Goal: Obtain resource: Download file/media

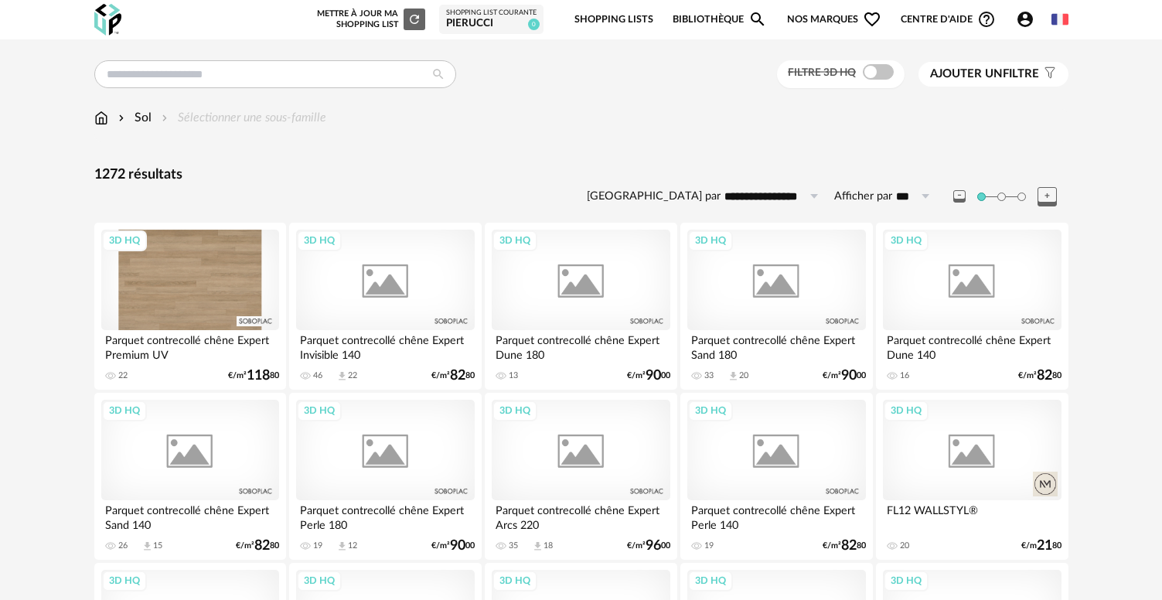
scroll to position [3126, 0]
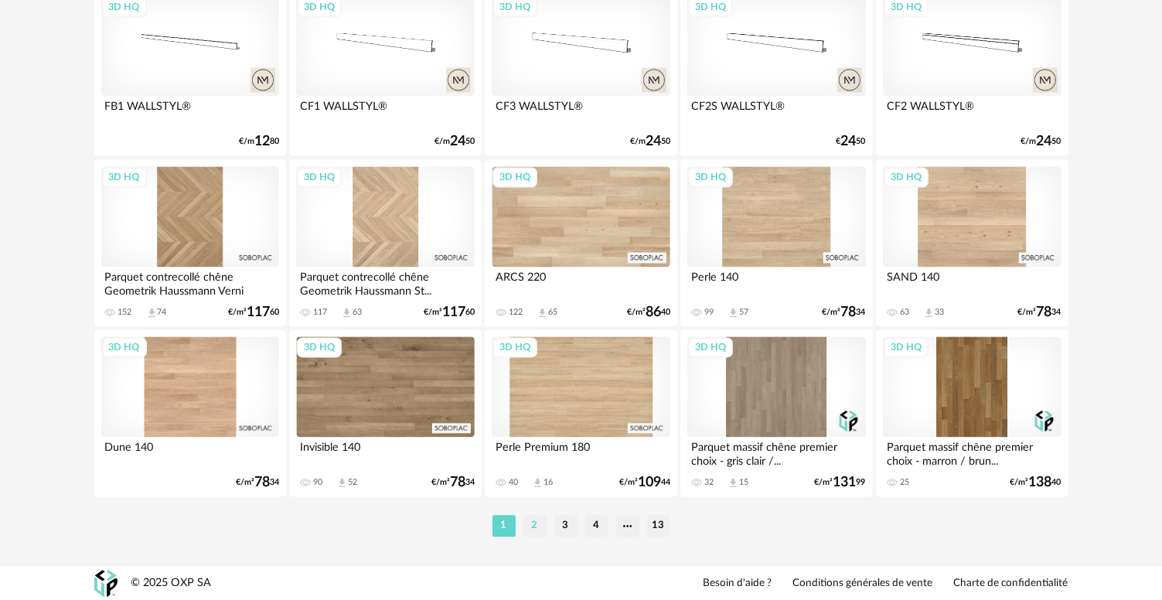
click at [529, 535] on li "2" at bounding box center [534, 526] width 23 height 22
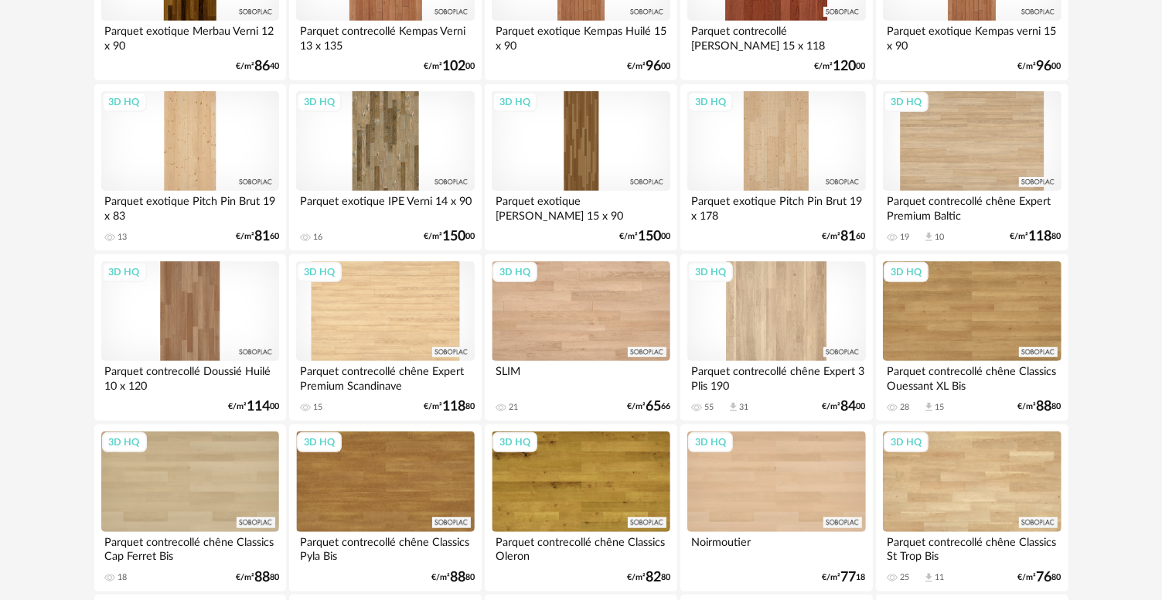
scroll to position [1005, 0]
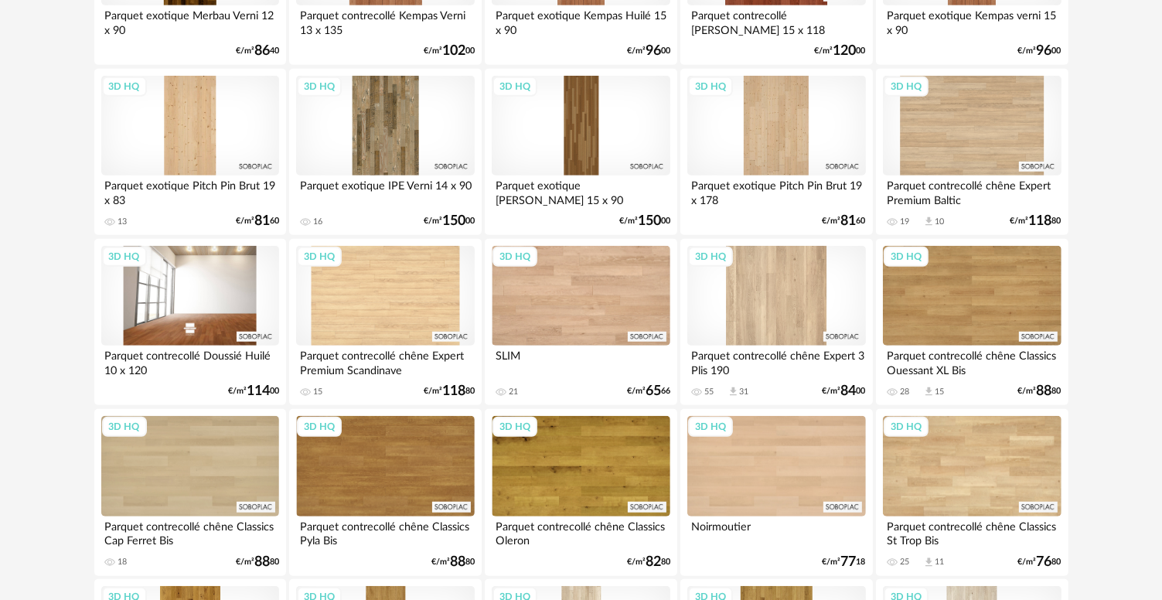
click at [199, 329] on div "3D HQ" at bounding box center [190, 296] width 178 height 100
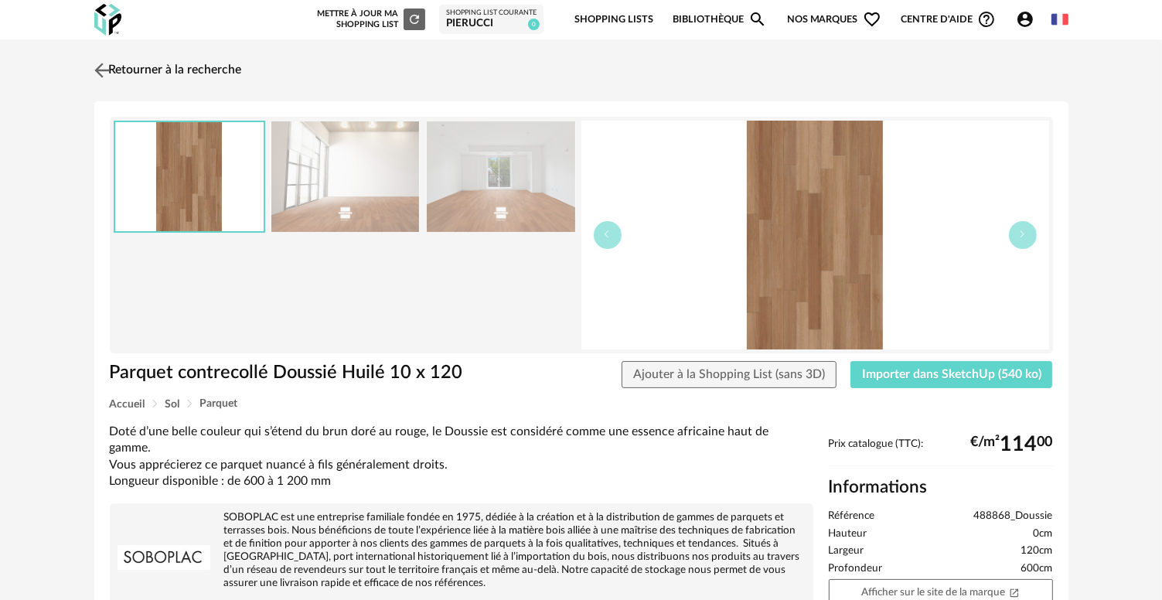
click at [106, 68] on img at bounding box center [101, 70] width 22 height 22
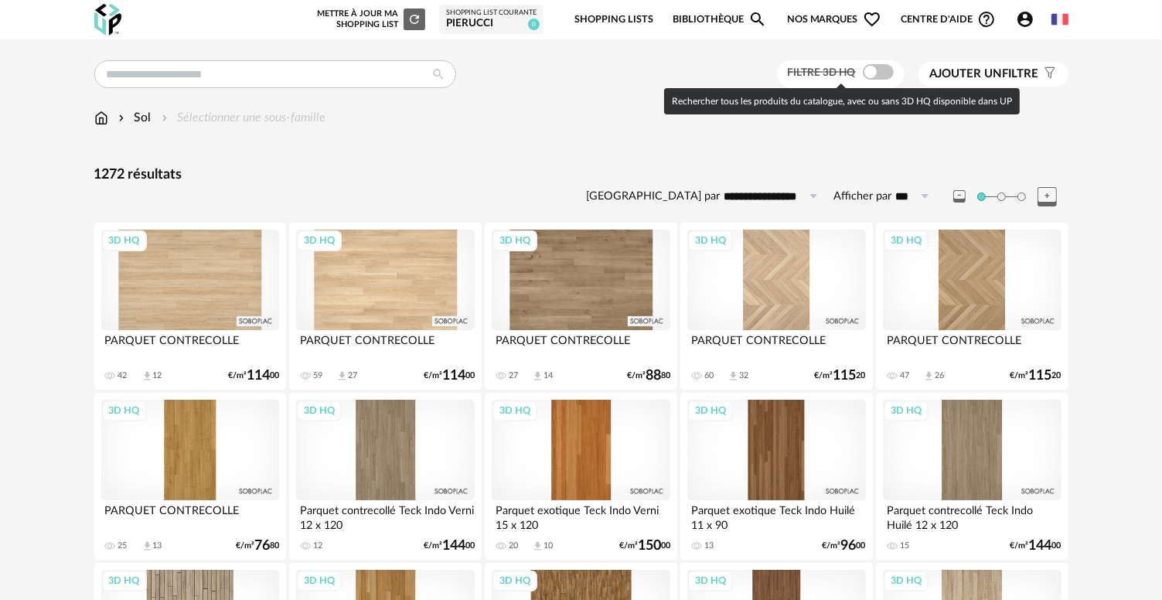
click at [869, 70] on span at bounding box center [878, 71] width 31 height 15
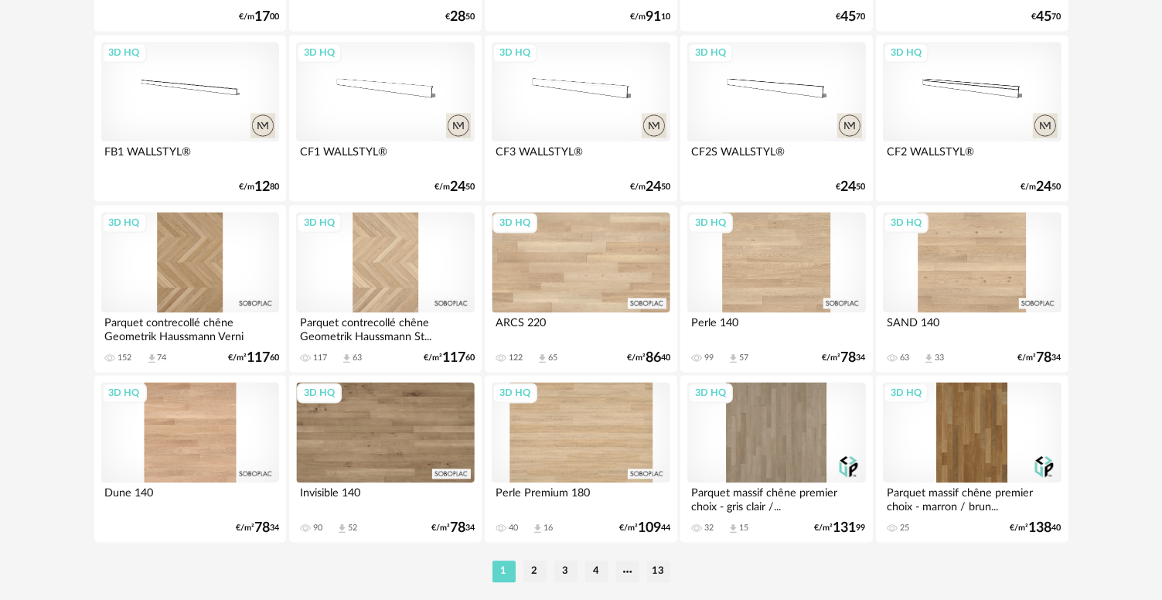
scroll to position [3126, 0]
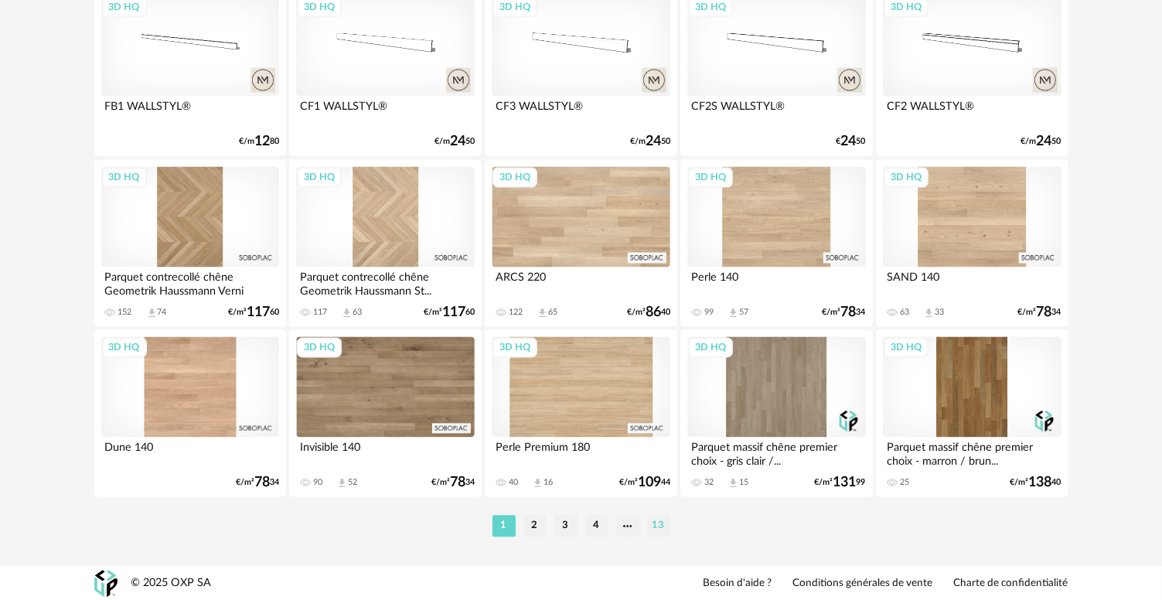
click at [659, 523] on li "13" at bounding box center [658, 526] width 23 height 22
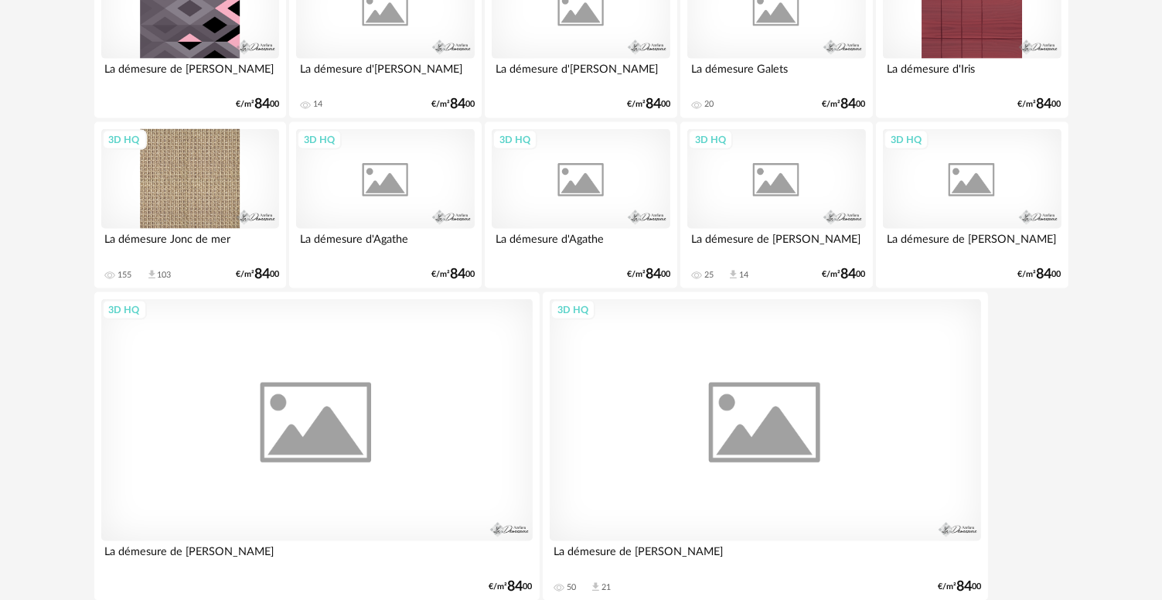
scroll to position [2418, 0]
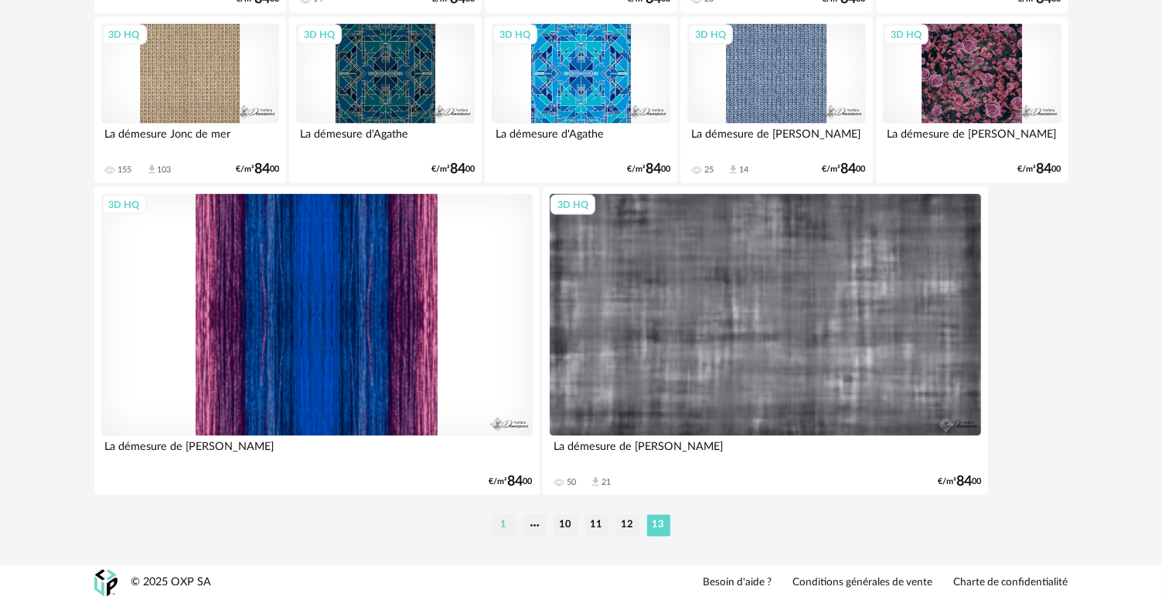
click at [502, 526] on li "1" at bounding box center [503, 526] width 23 height 22
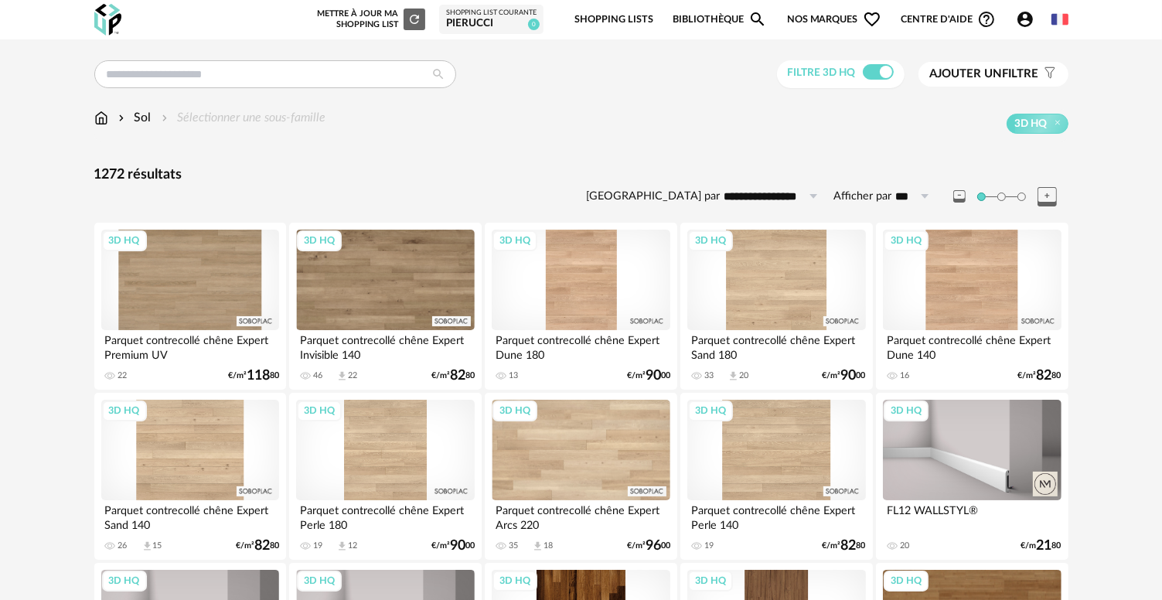
click at [989, 68] on span "Ajouter un" at bounding box center [966, 74] width 73 height 12
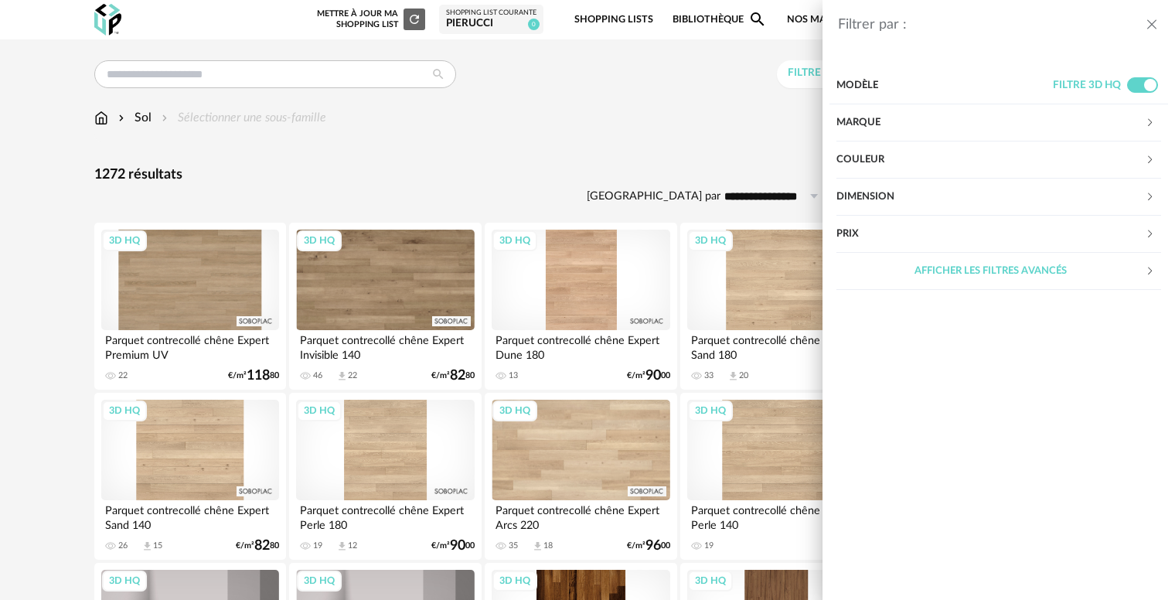
click at [860, 120] on div "Marque" at bounding box center [990, 122] width 308 height 37
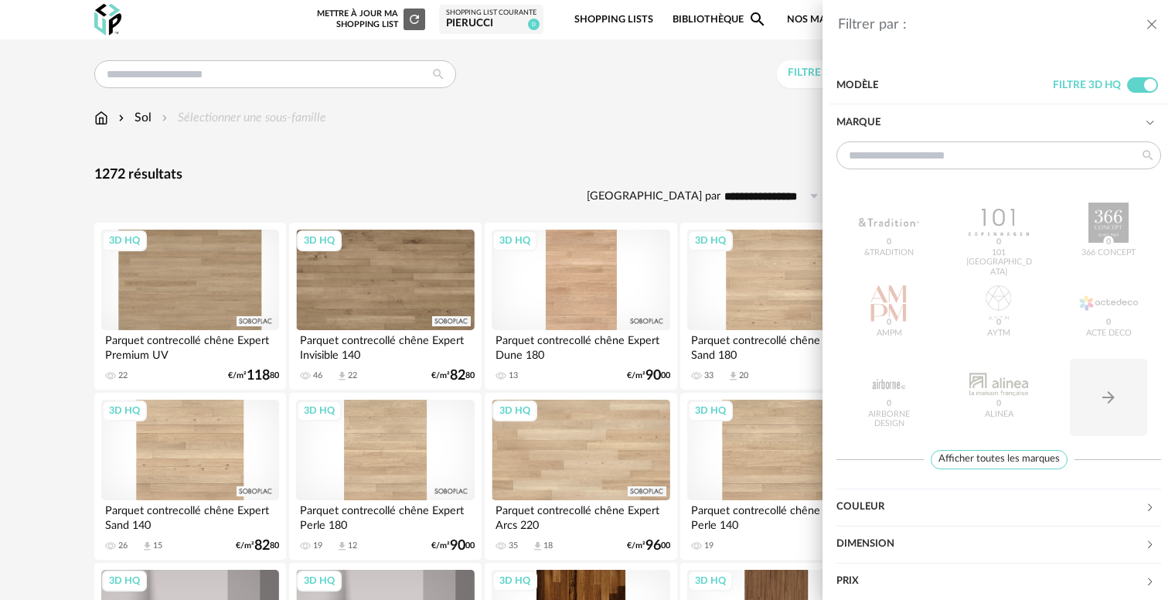
click at [860, 120] on div "Marque" at bounding box center [990, 122] width 308 height 37
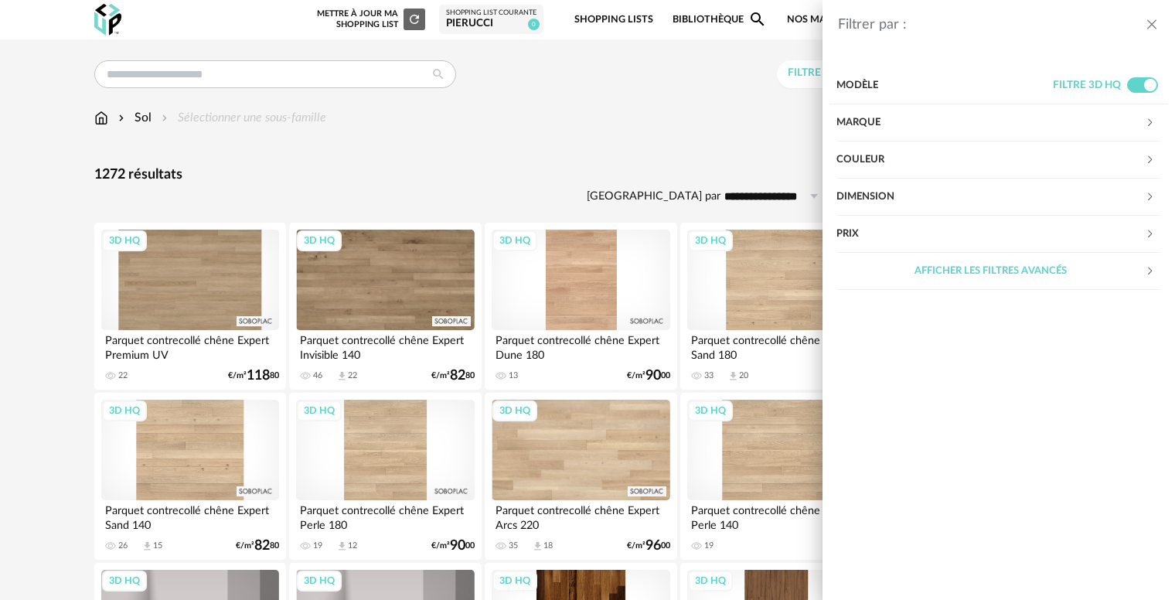
click at [870, 165] on div "Couleur" at bounding box center [990, 159] width 308 height 37
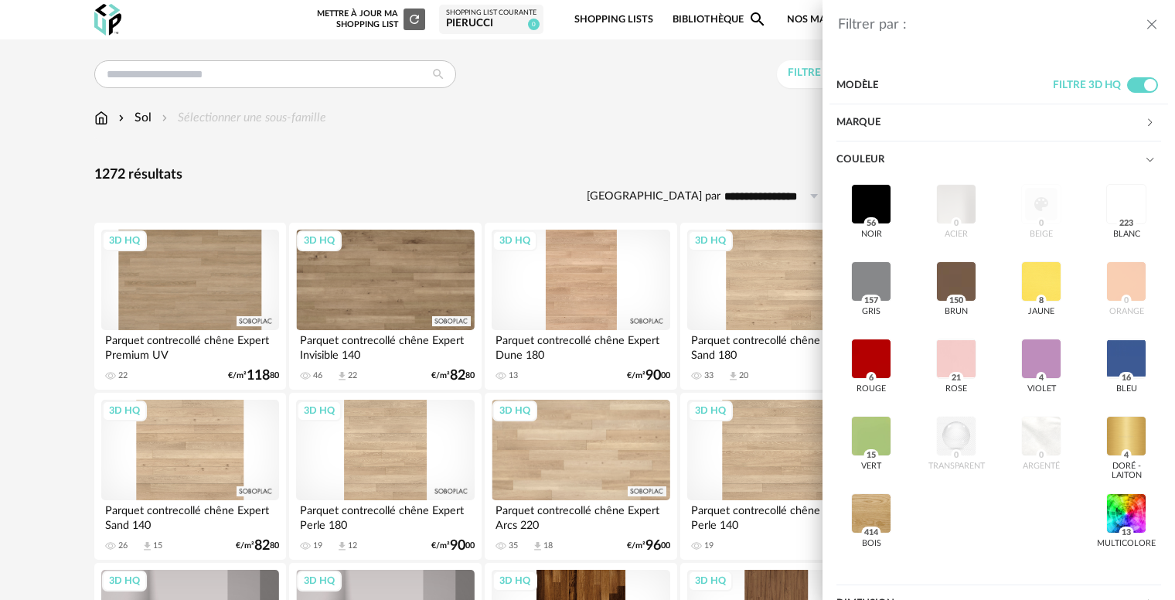
click at [870, 165] on div "Couleur" at bounding box center [990, 159] width 308 height 37
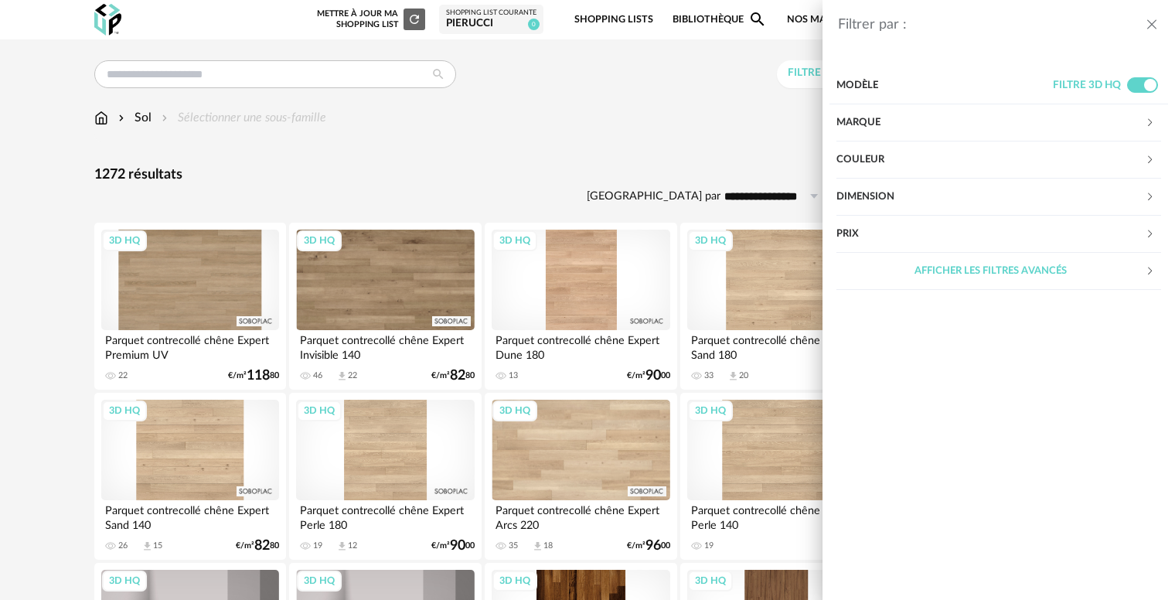
click at [1150, 26] on icon "close drawer" at bounding box center [1151, 24] width 15 height 15
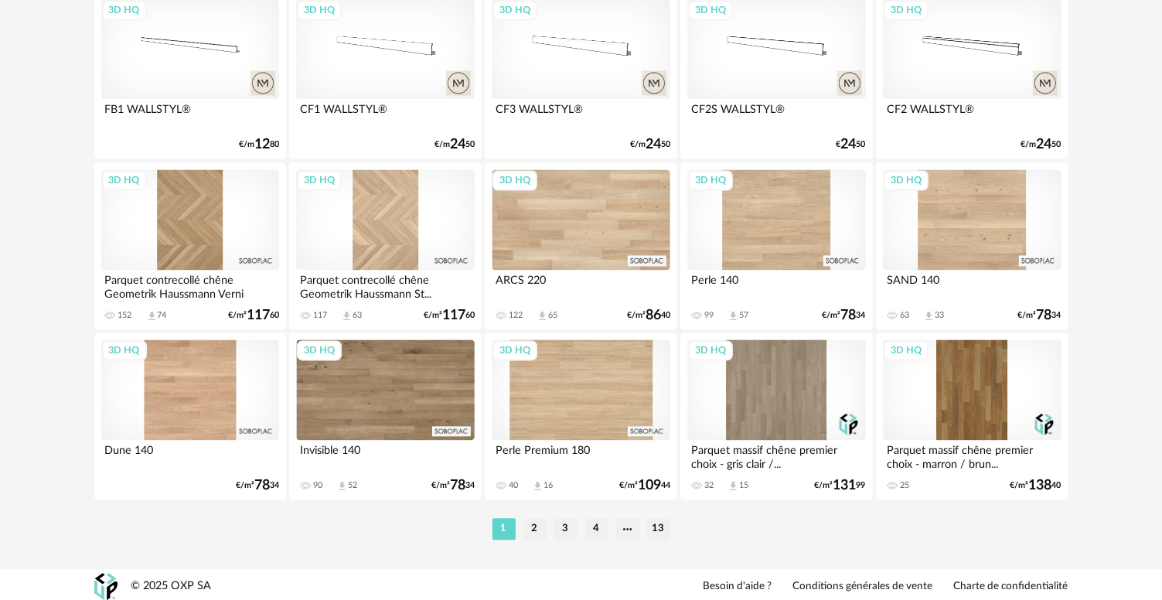
scroll to position [3126, 0]
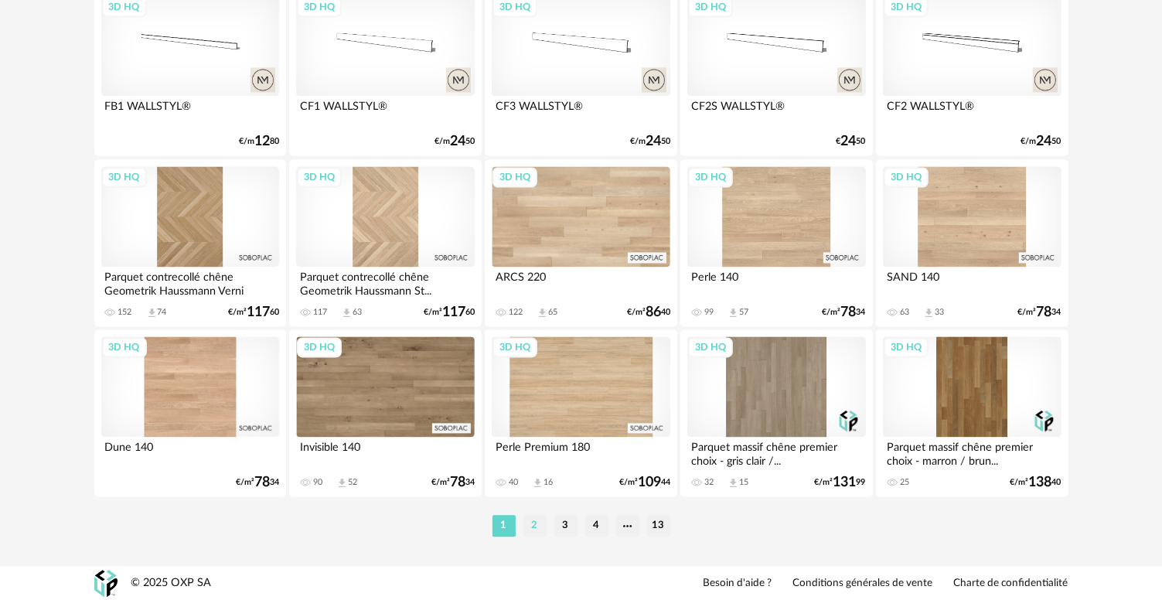
click at [533, 527] on li "2" at bounding box center [534, 526] width 23 height 22
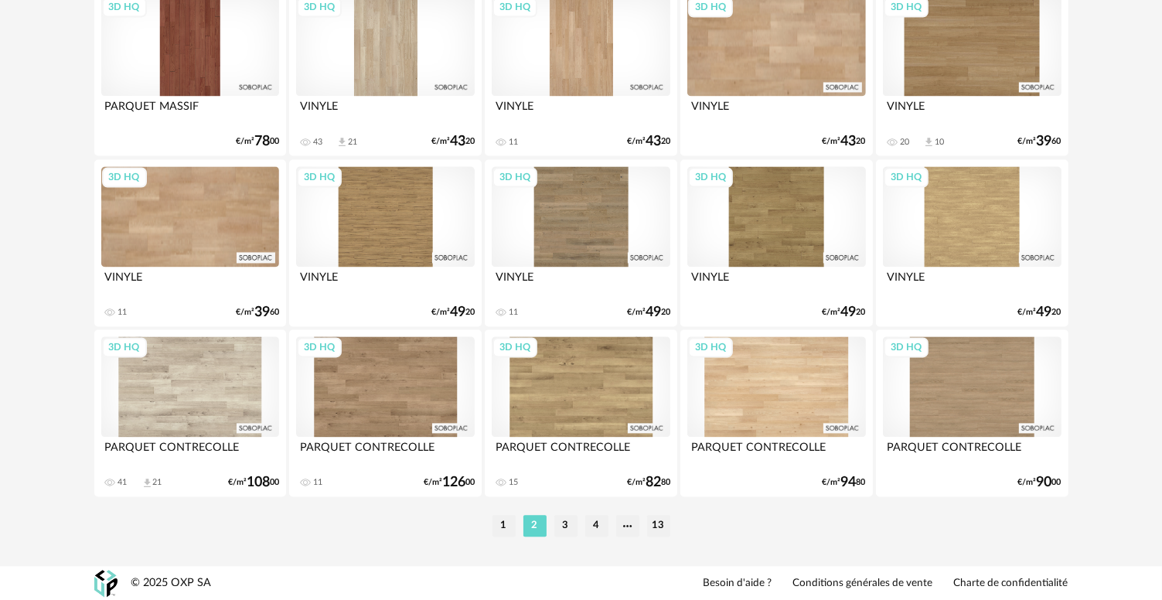
scroll to position [3124, 0]
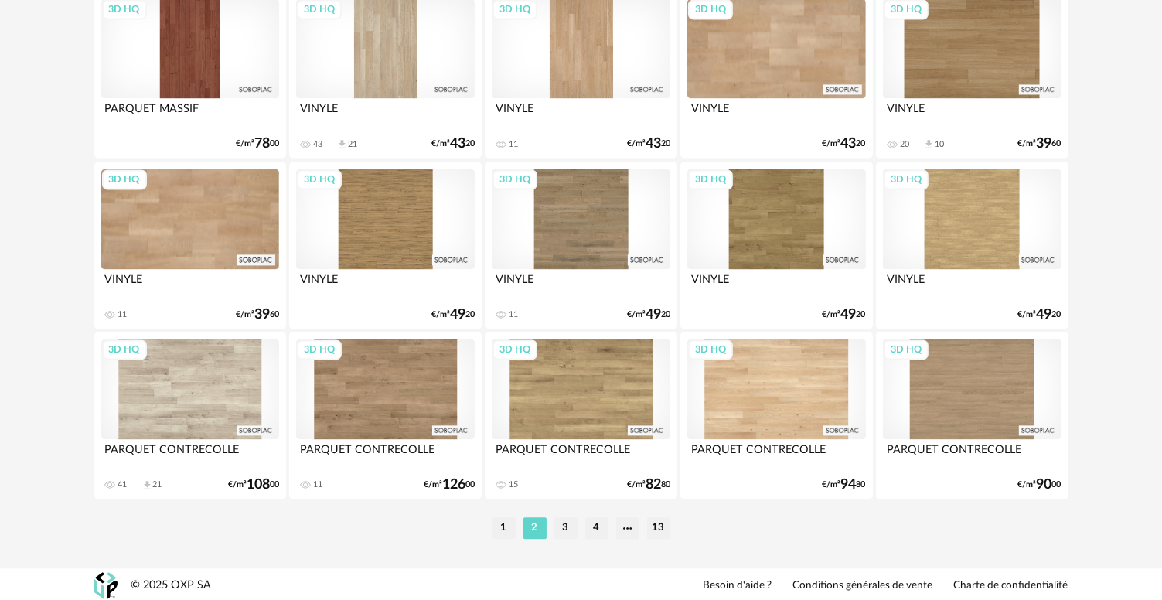
click at [780, 381] on div "3D HQ" at bounding box center [776, 389] width 178 height 100
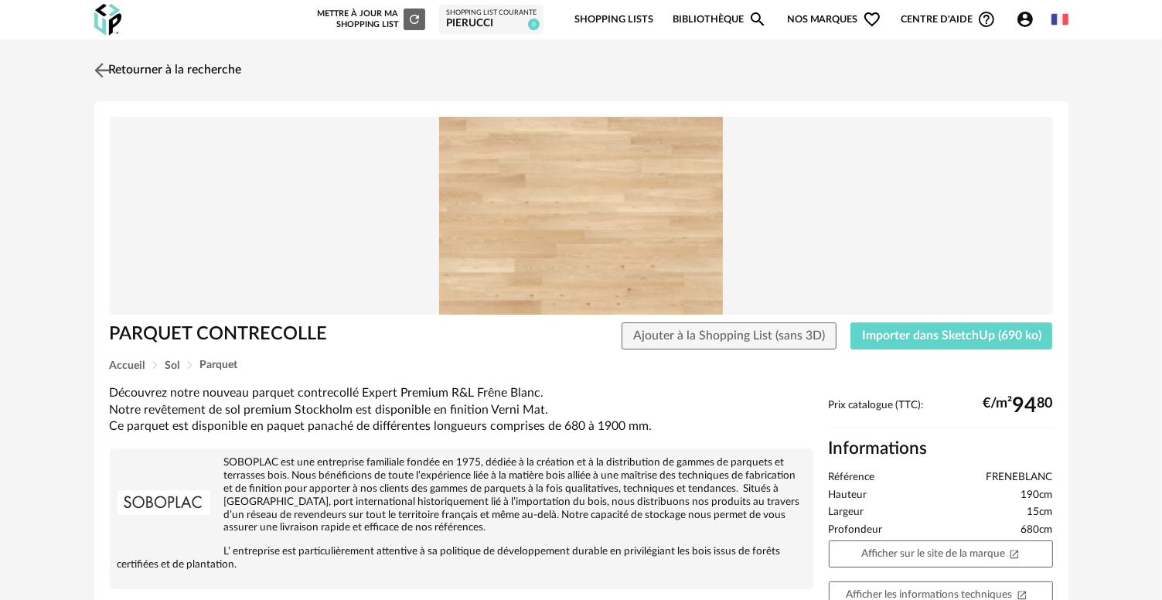
click at [94, 67] on img at bounding box center [101, 70] width 22 height 22
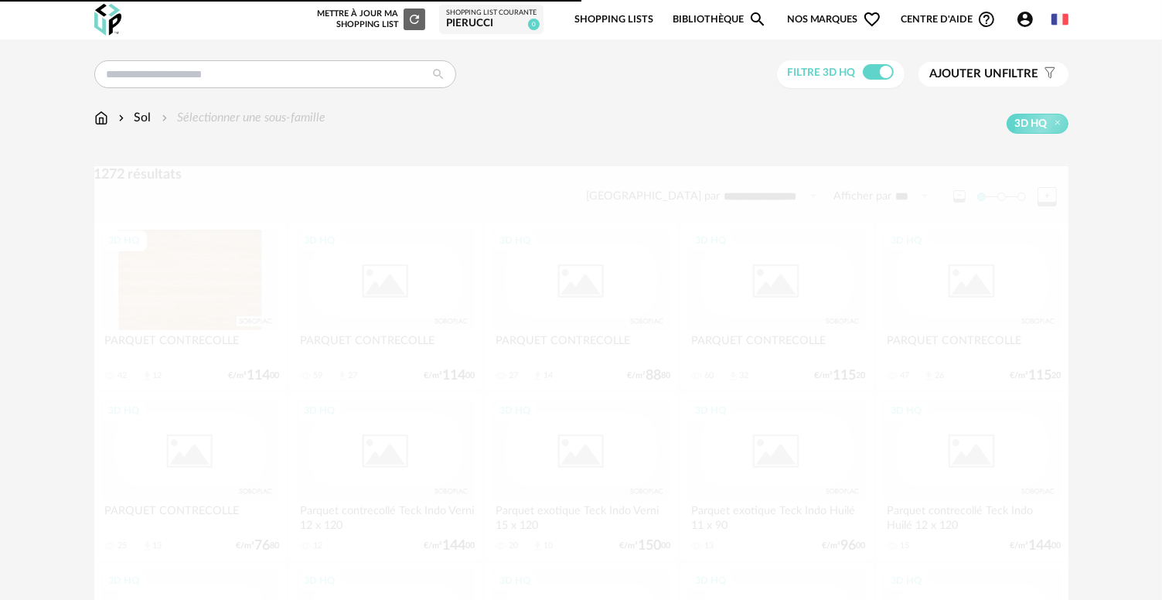
scroll to position [3124, 0]
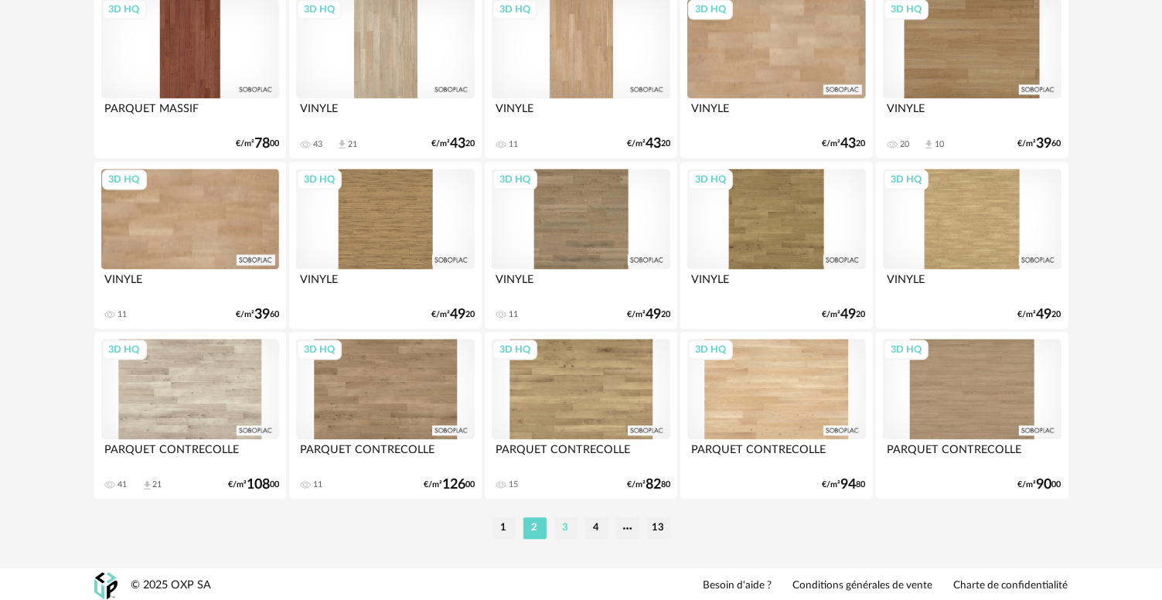
click at [562, 523] on li "3" at bounding box center [565, 528] width 23 height 22
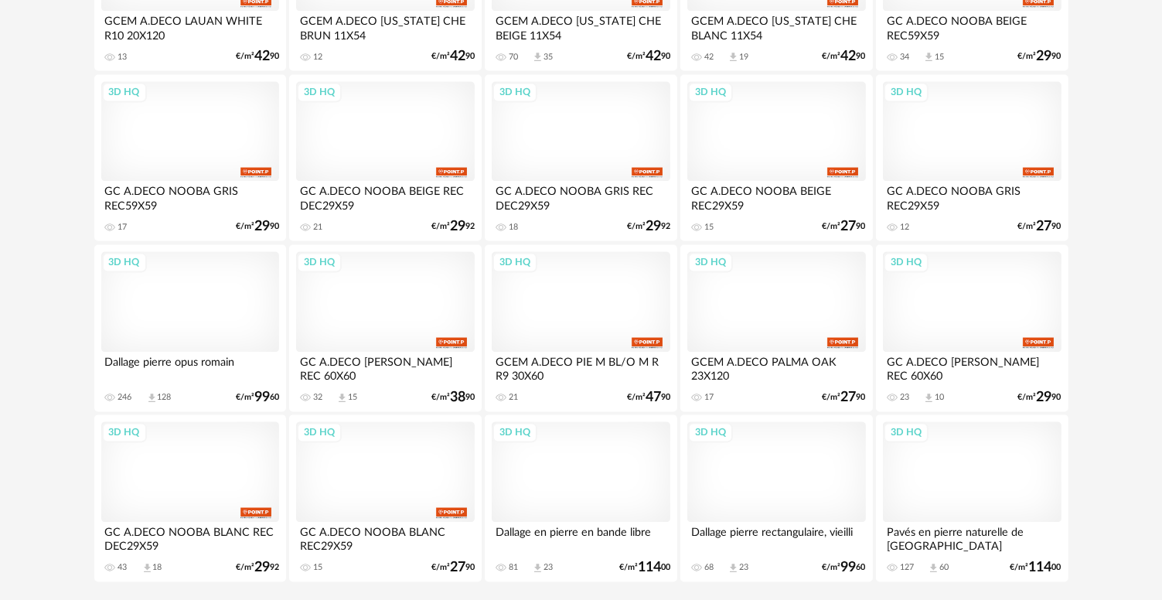
scroll to position [3092, 0]
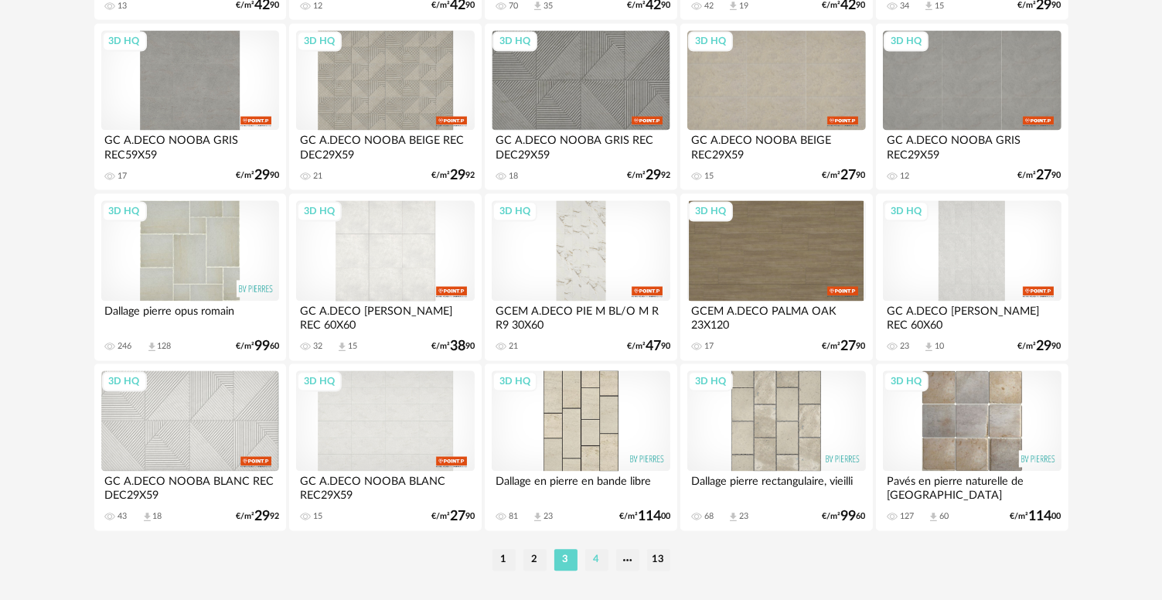
click at [592, 557] on li "4" at bounding box center [596, 560] width 23 height 22
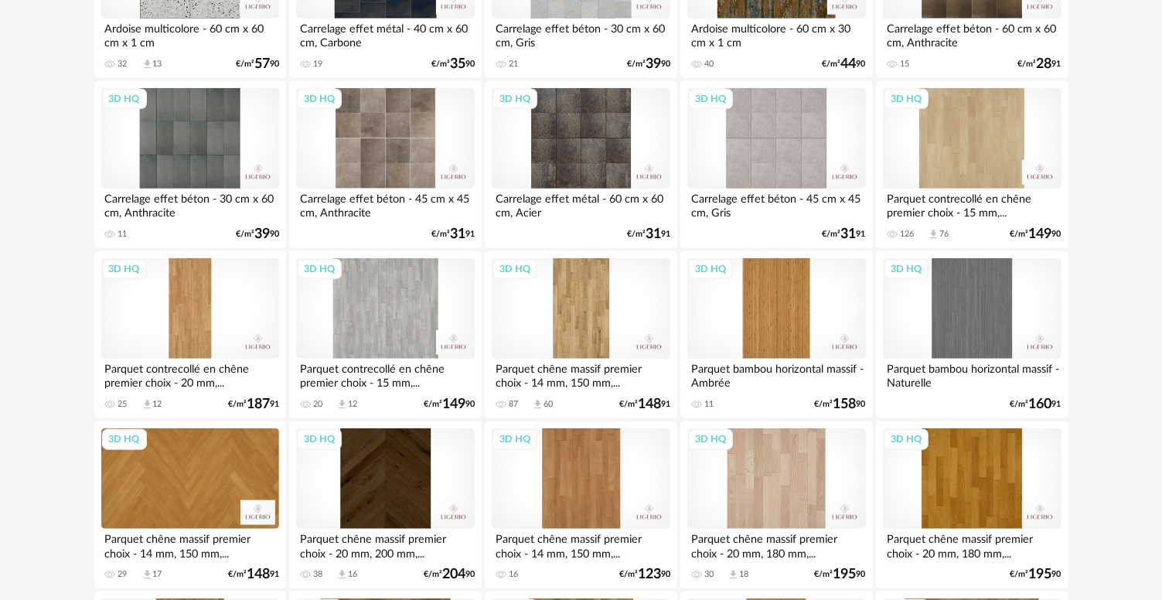
scroll to position [1546, 0]
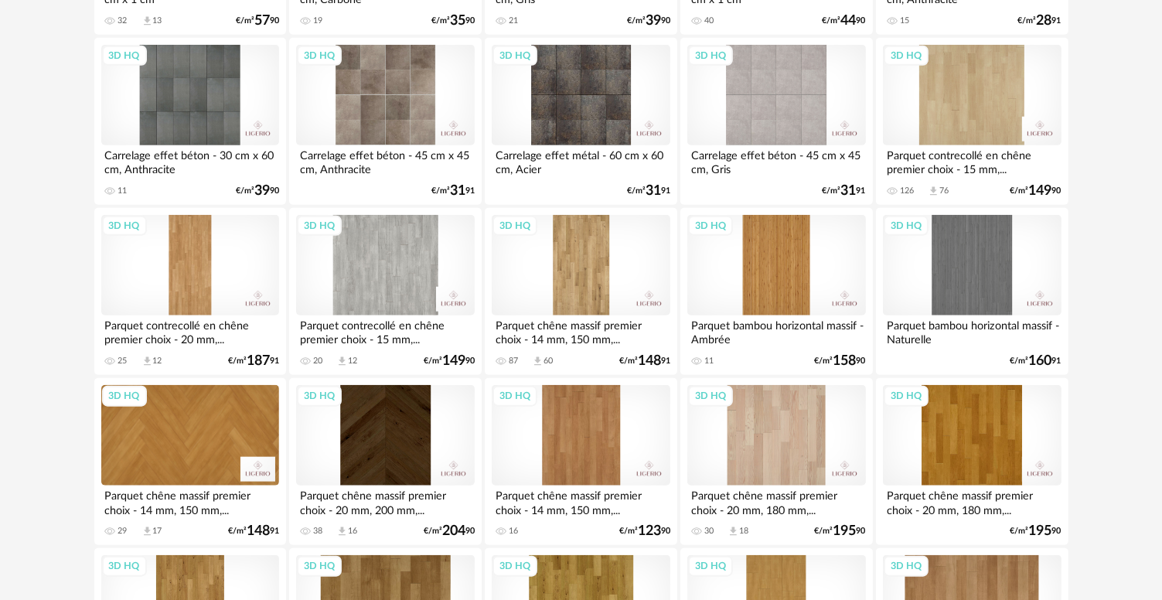
click at [198, 282] on div "3D HQ" at bounding box center [190, 265] width 178 height 100
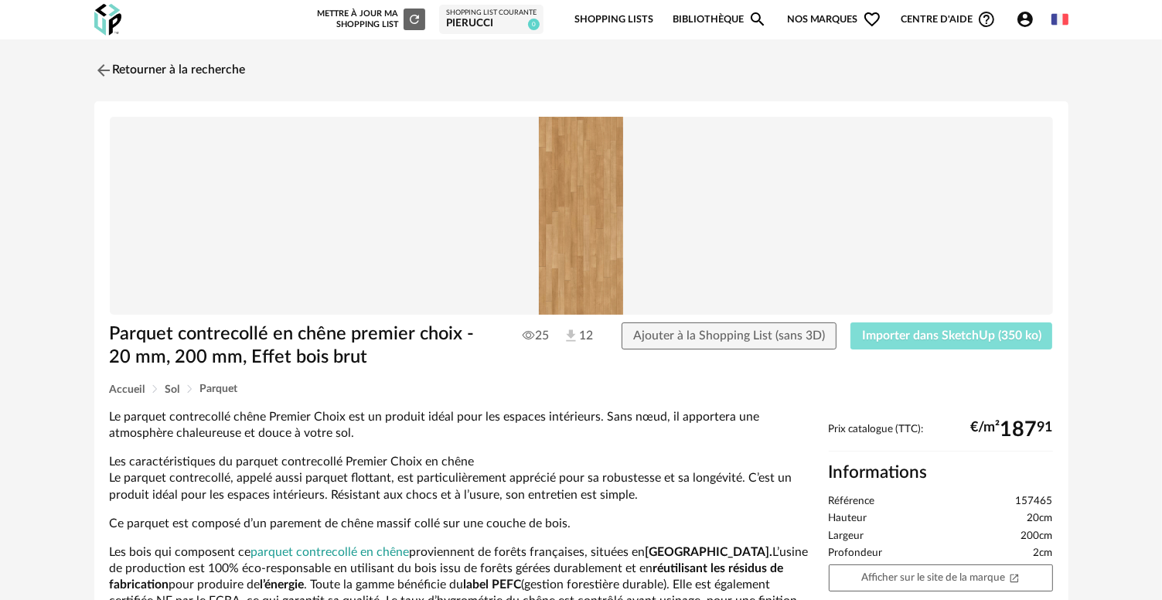
click at [937, 340] on span "Importer dans SketchUp (350 ko)" at bounding box center [951, 335] width 179 height 12
click at [119, 69] on link "Retourner à la recherche" at bounding box center [166, 70] width 152 height 34
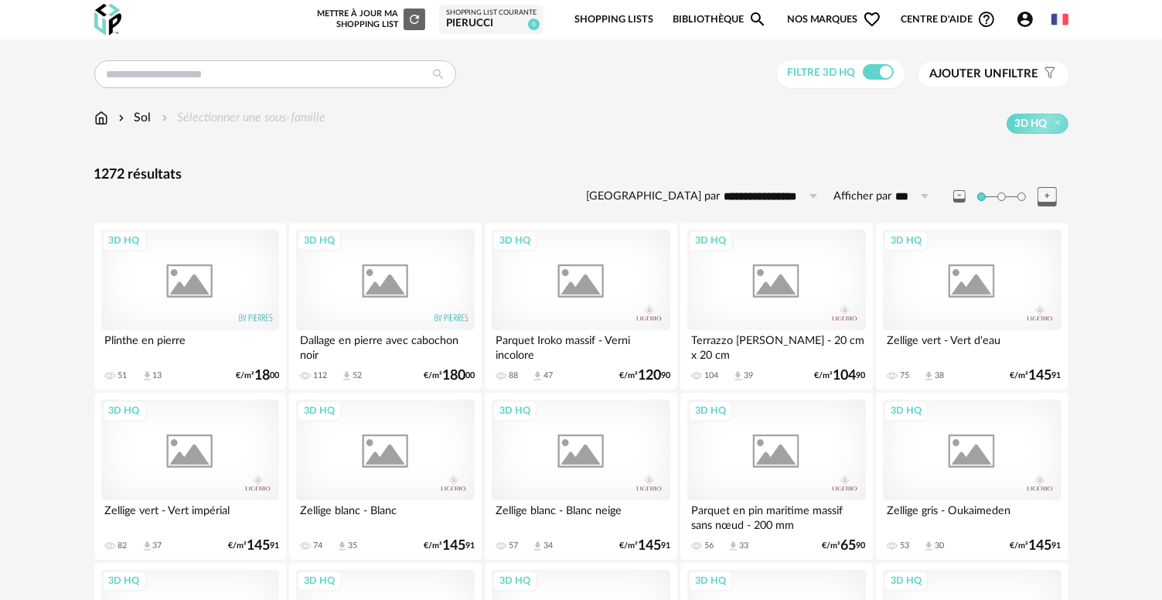
scroll to position [1546, 0]
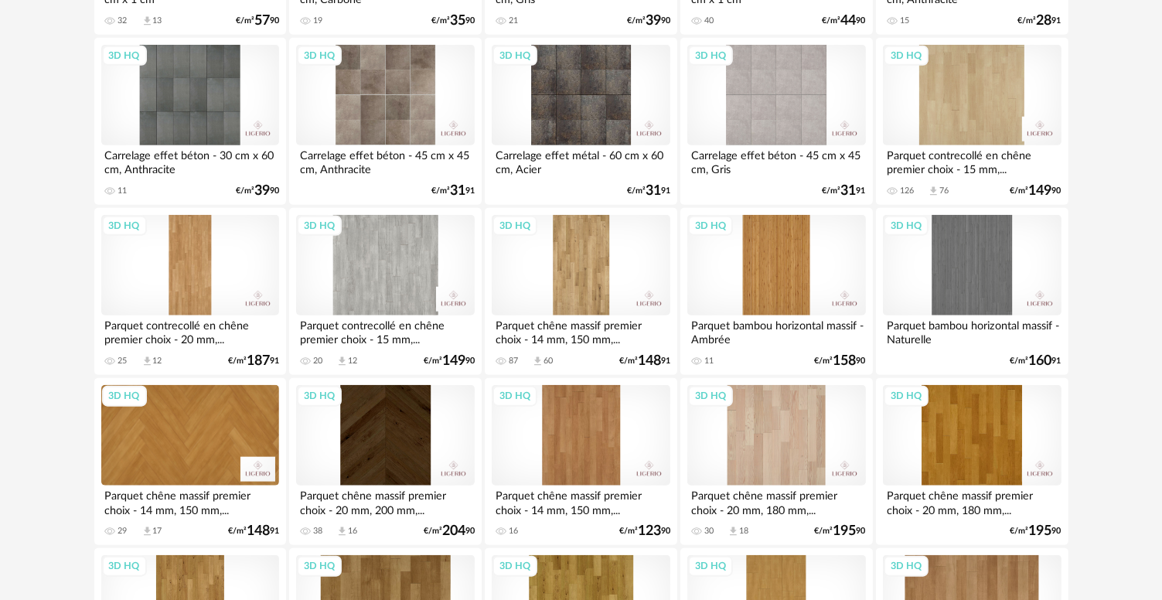
click at [578, 264] on div "3D HQ" at bounding box center [581, 265] width 178 height 100
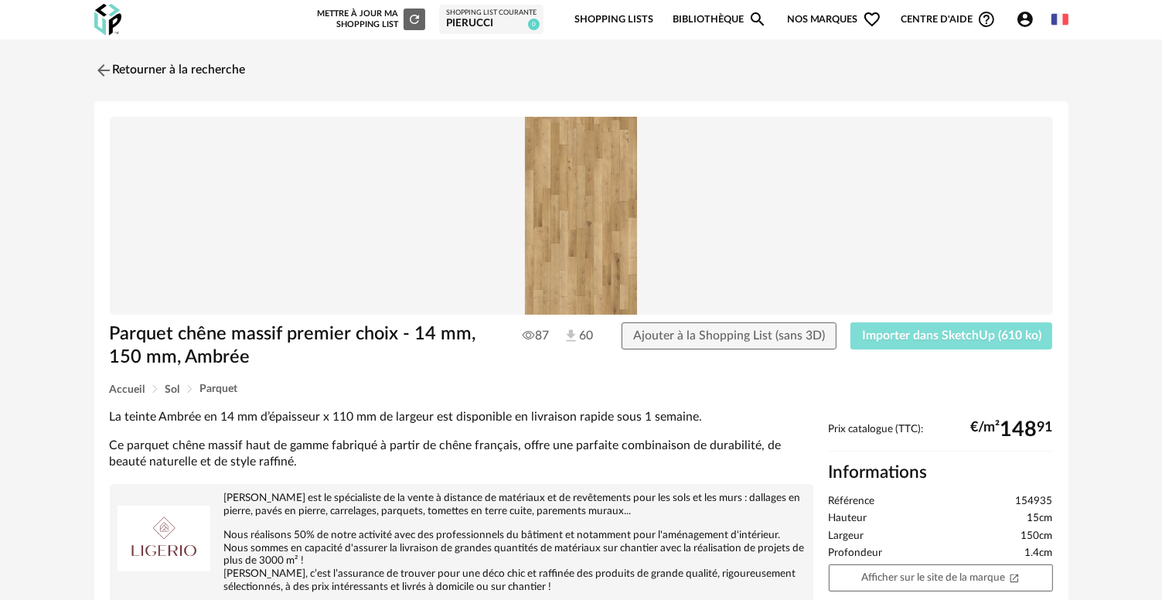
click at [911, 340] on span "Importer dans SketchUp (610 ko)" at bounding box center [951, 335] width 179 height 12
click at [100, 70] on img at bounding box center [101, 70] width 22 height 22
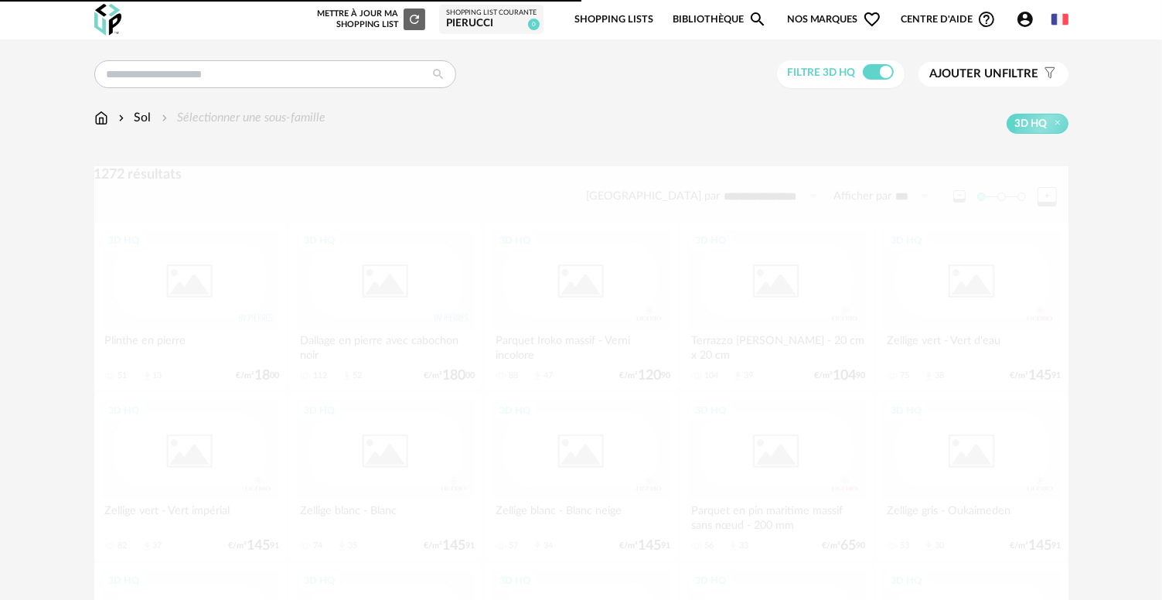
scroll to position [1546, 0]
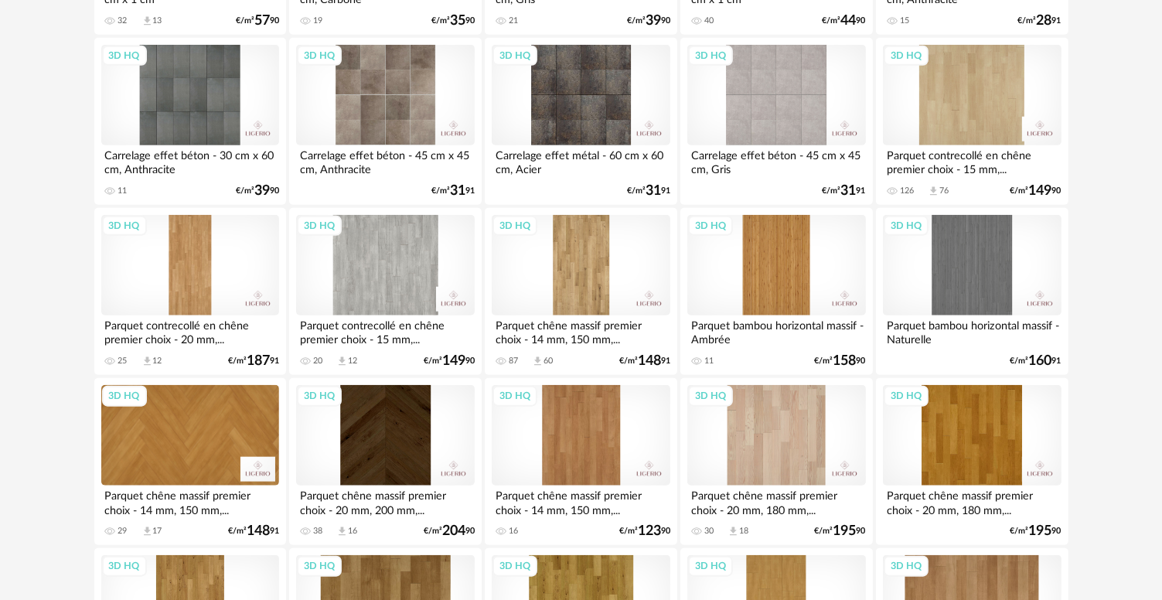
click at [587, 266] on div "3D HQ" at bounding box center [581, 265] width 178 height 100
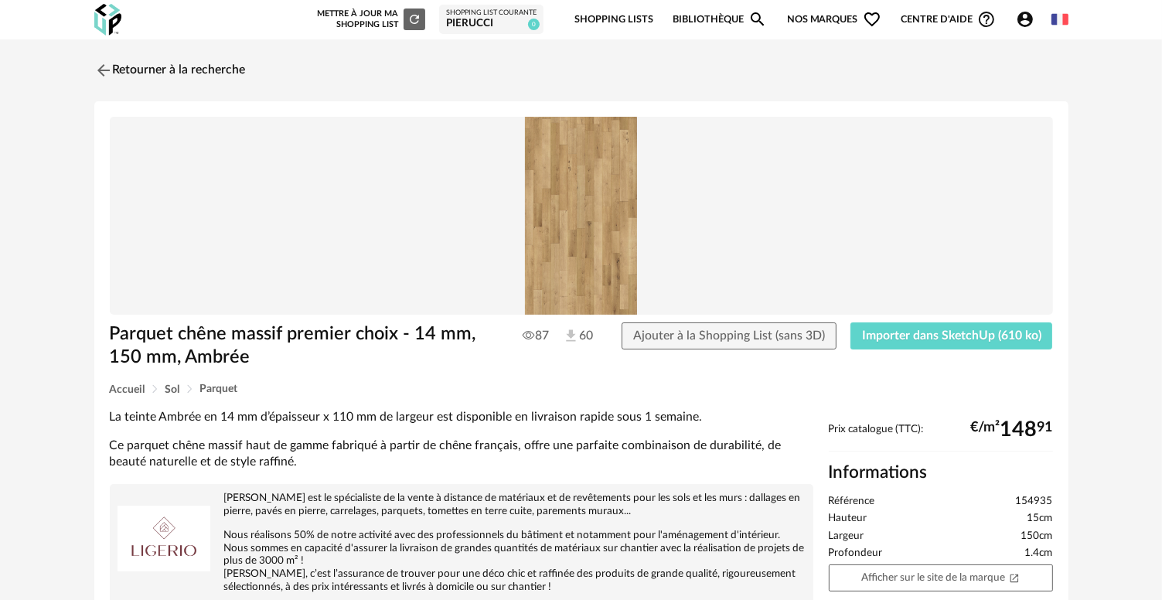
click at [578, 250] on img at bounding box center [581, 216] width 943 height 198
click at [917, 340] on span "Importer dans SketchUp (610 ko)" at bounding box center [951, 335] width 179 height 12
click at [147, 66] on link "Retourner à la recherche" at bounding box center [166, 70] width 152 height 34
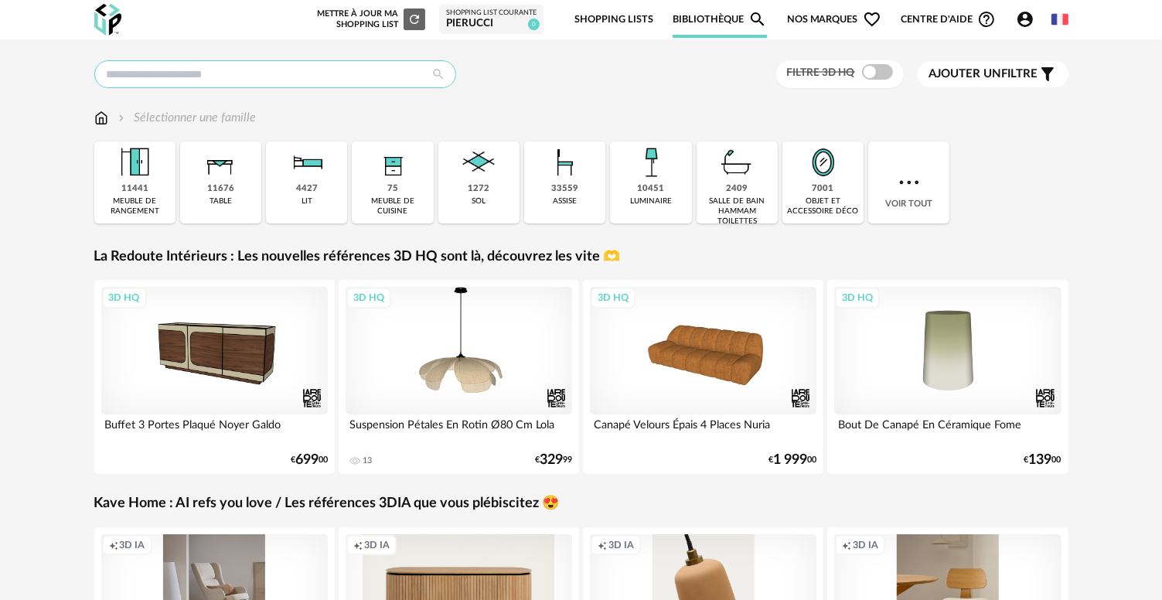
click at [291, 81] on input "text" at bounding box center [275, 74] width 362 height 28
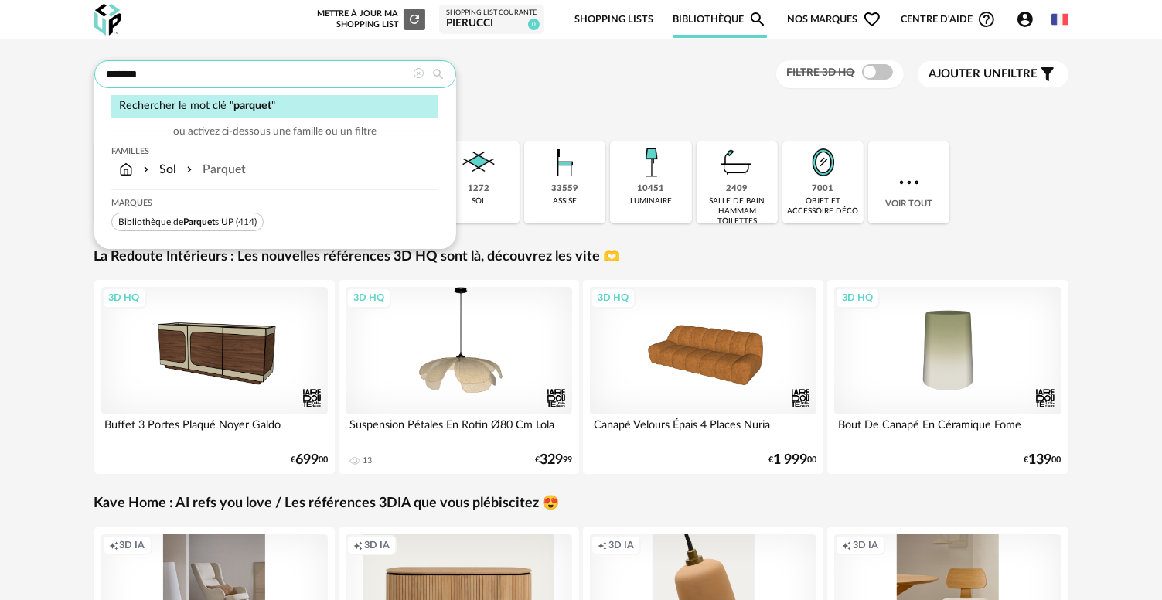
type input "*******"
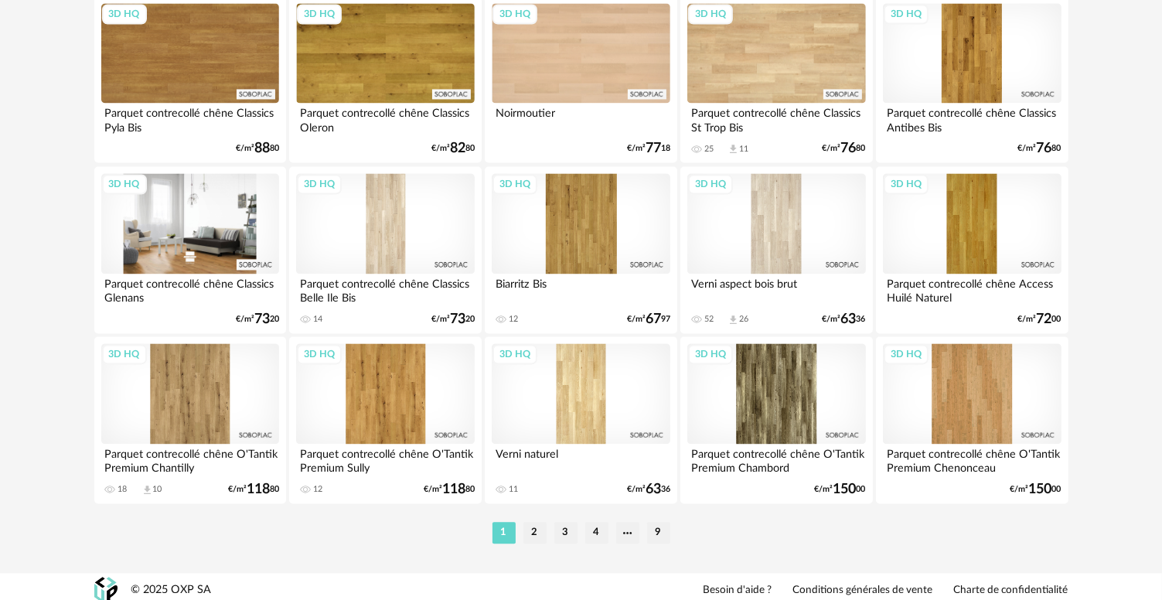
scroll to position [3126, 0]
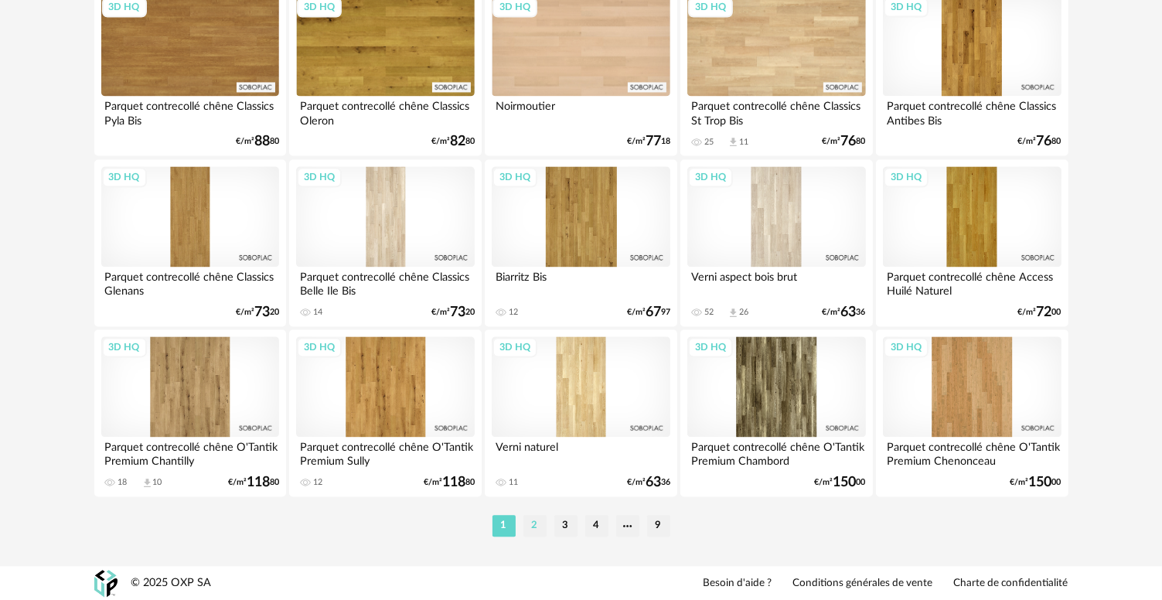
click at [526, 528] on li "2" at bounding box center [534, 526] width 23 height 22
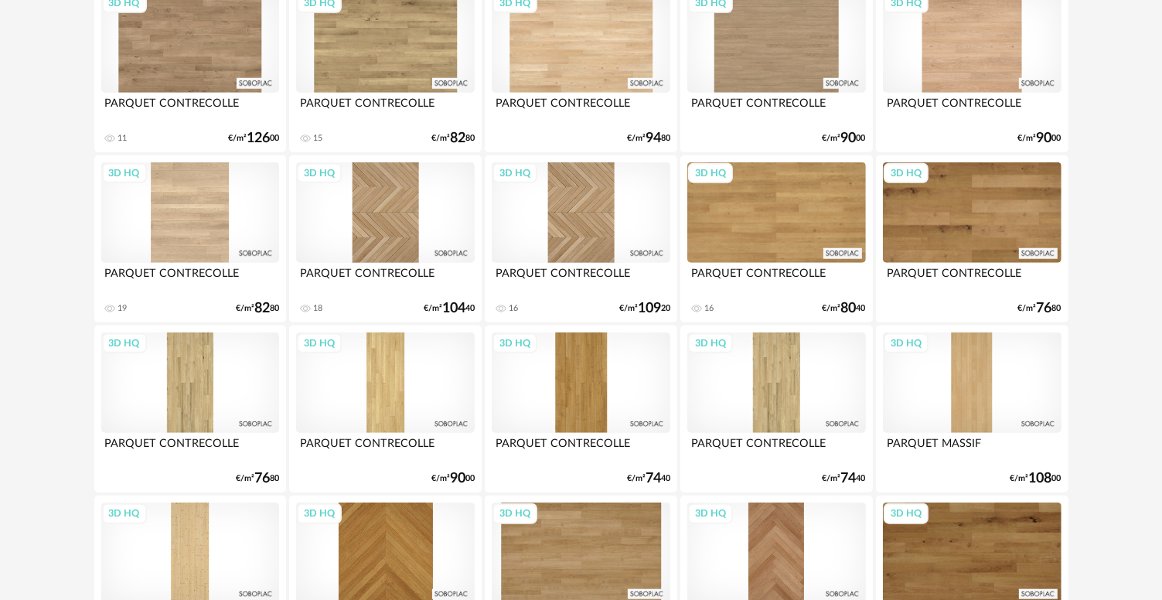
scroll to position [1546, 0]
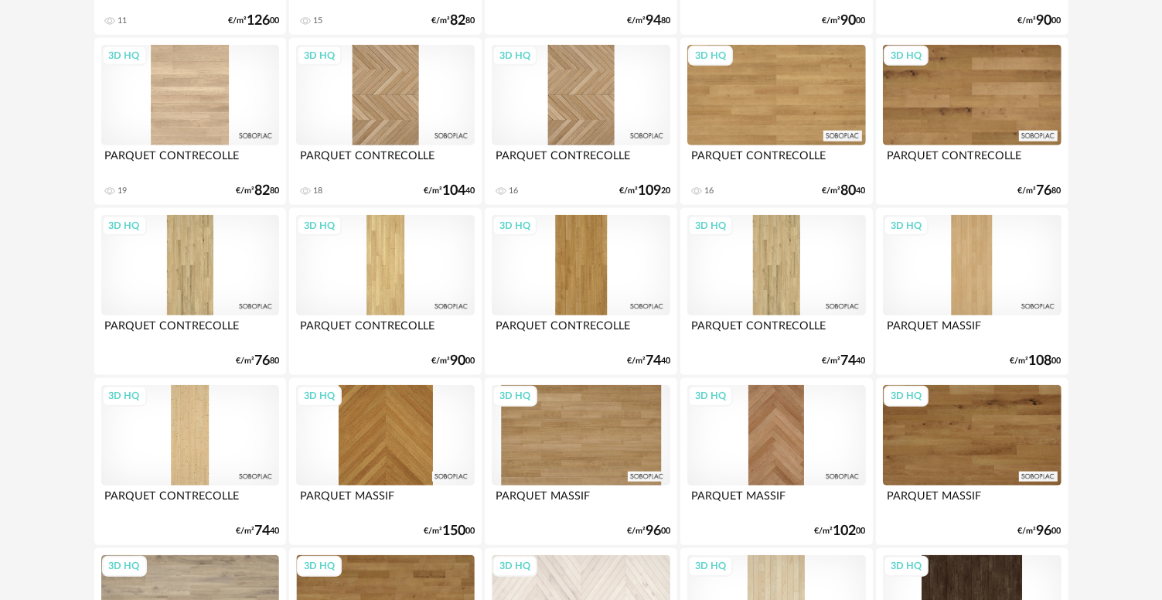
click at [374, 276] on div "3D HQ" at bounding box center [385, 265] width 178 height 100
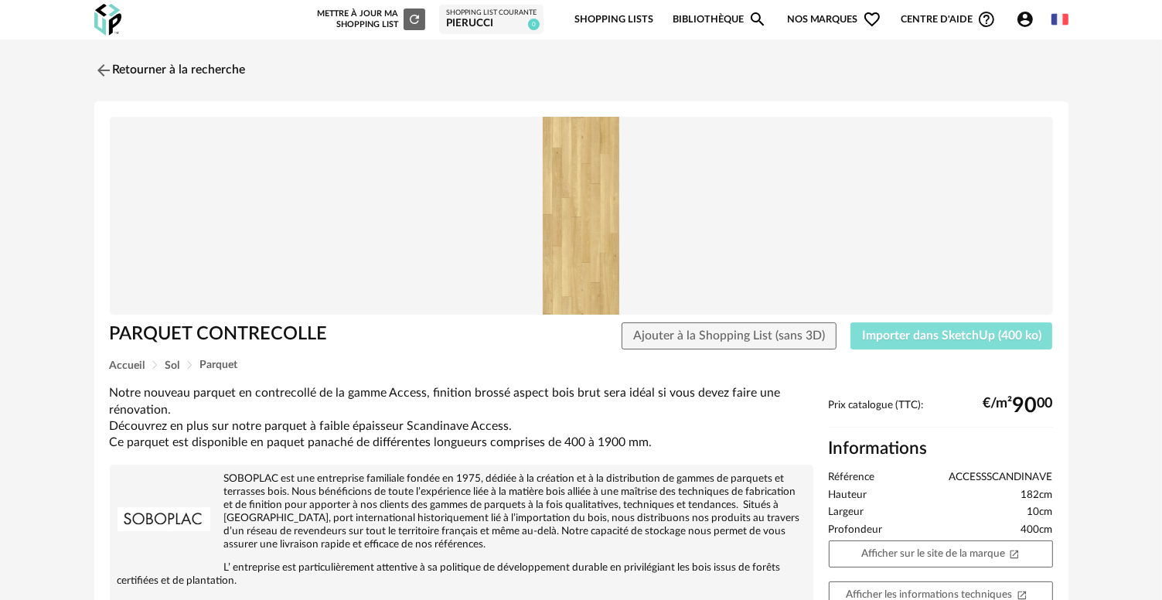
click at [971, 329] on span "Importer dans SketchUp (400 ko)" at bounding box center [951, 335] width 179 height 12
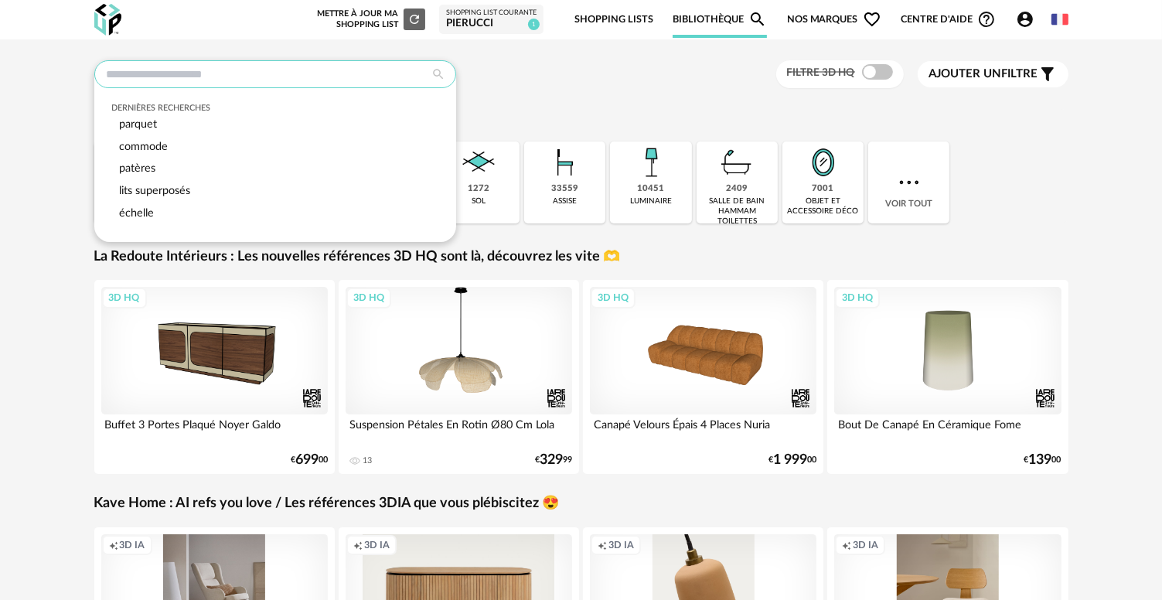
click at [209, 71] on input "text" at bounding box center [275, 74] width 362 height 28
click at [182, 129] on div "parquet" at bounding box center [274, 125] width 327 height 22
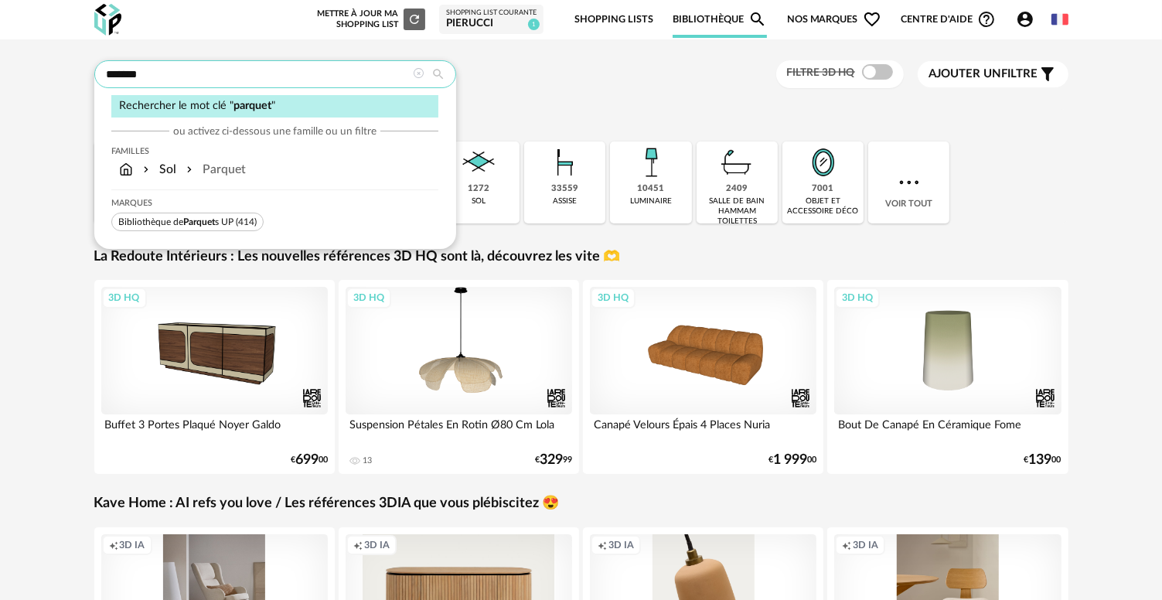
type input "*******"
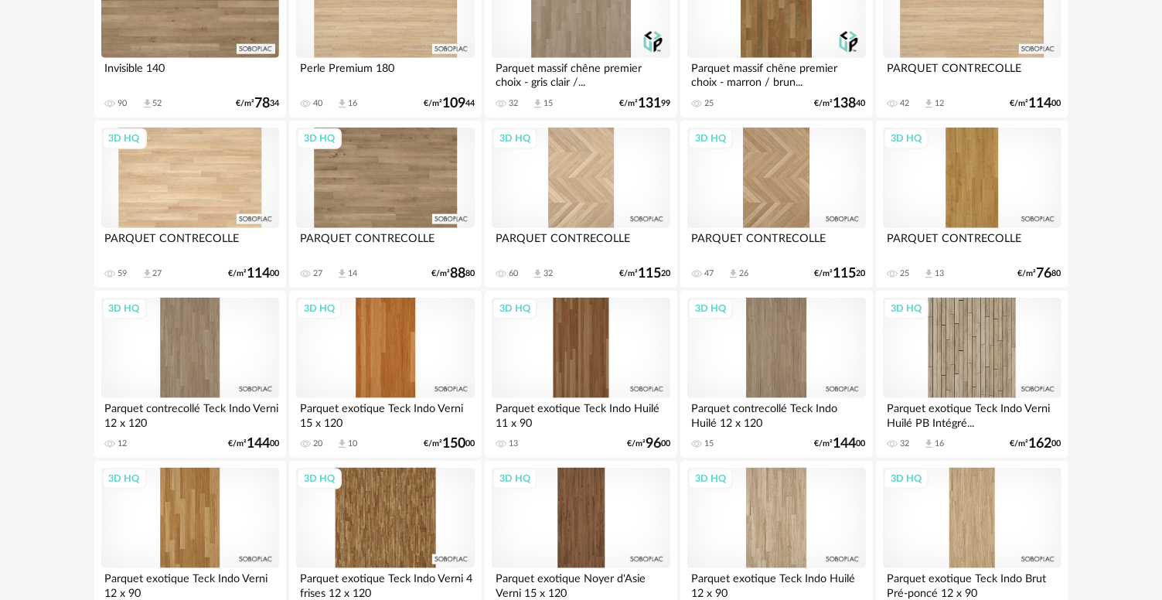
scroll to position [1855, 0]
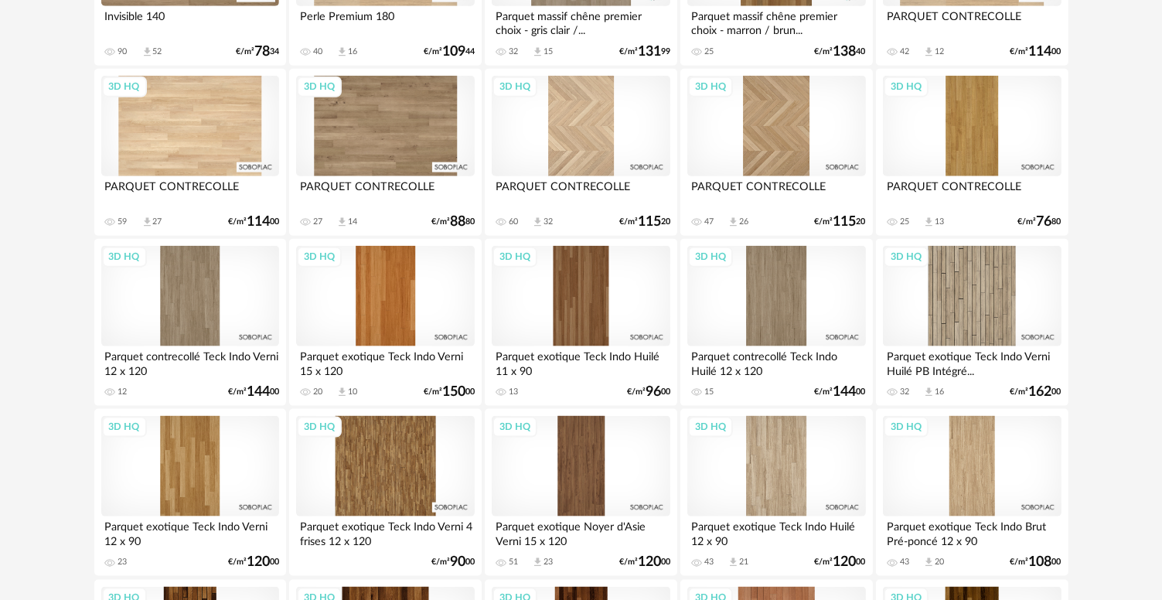
click at [257, 137] on div "3D HQ" at bounding box center [190, 126] width 178 height 100
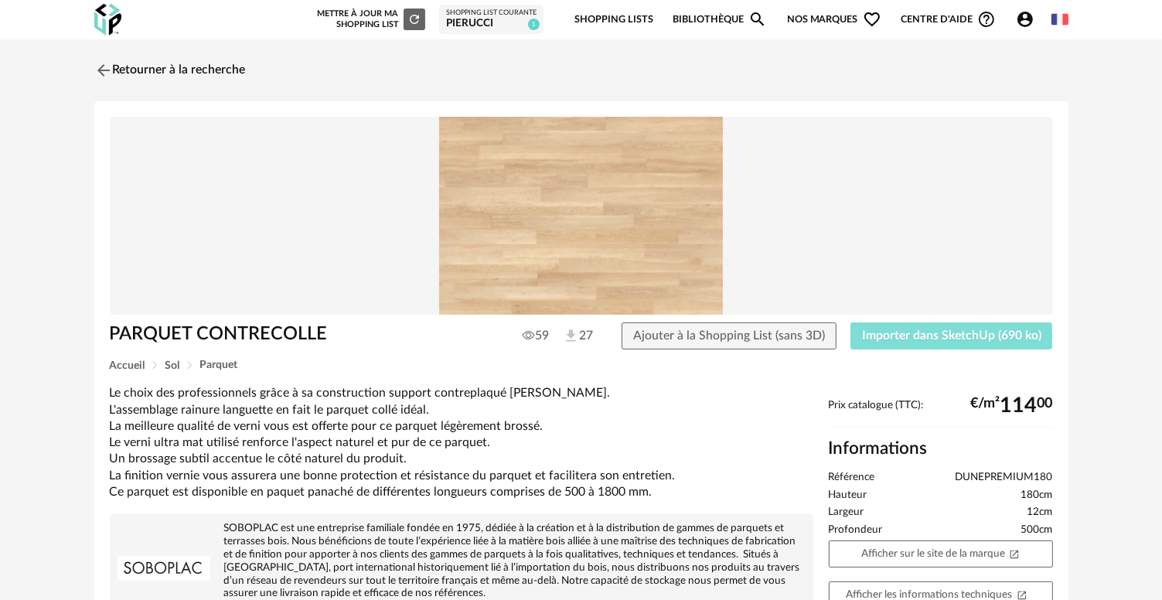
click at [894, 346] on button "Importer dans SketchUp (690 ko)" at bounding box center [951, 336] width 203 height 28
click at [168, 70] on link "Retourner à la recherche" at bounding box center [166, 70] width 152 height 34
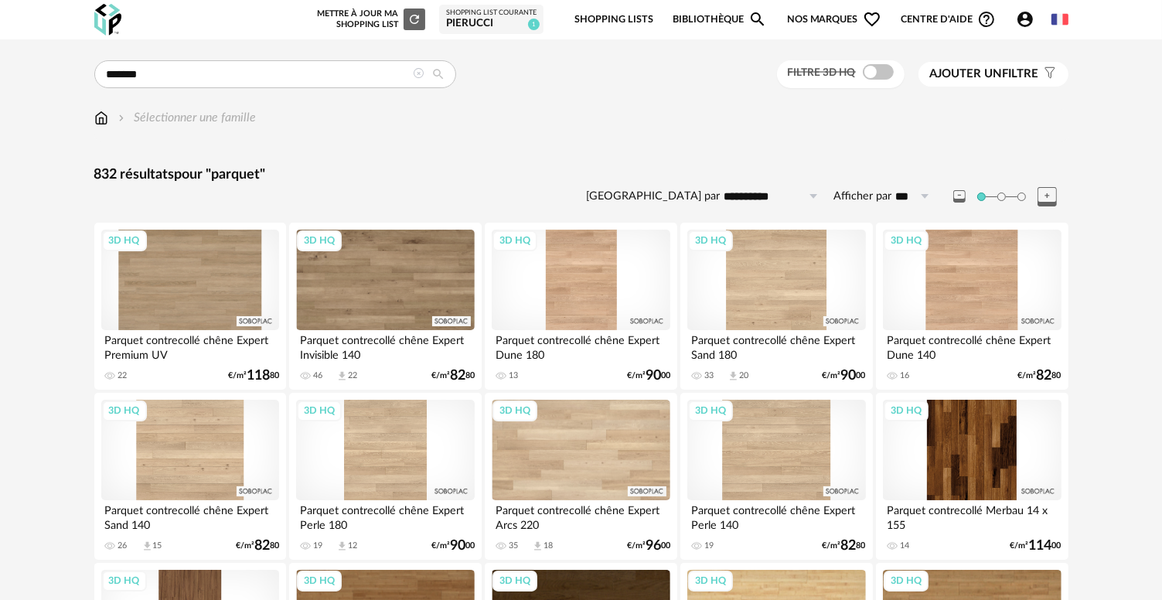
click at [686, 23] on link "Bibliothèque Magnify icon" at bounding box center [720, 20] width 94 height 36
click at [618, 20] on link "Shopping Lists" at bounding box center [613, 20] width 79 height 36
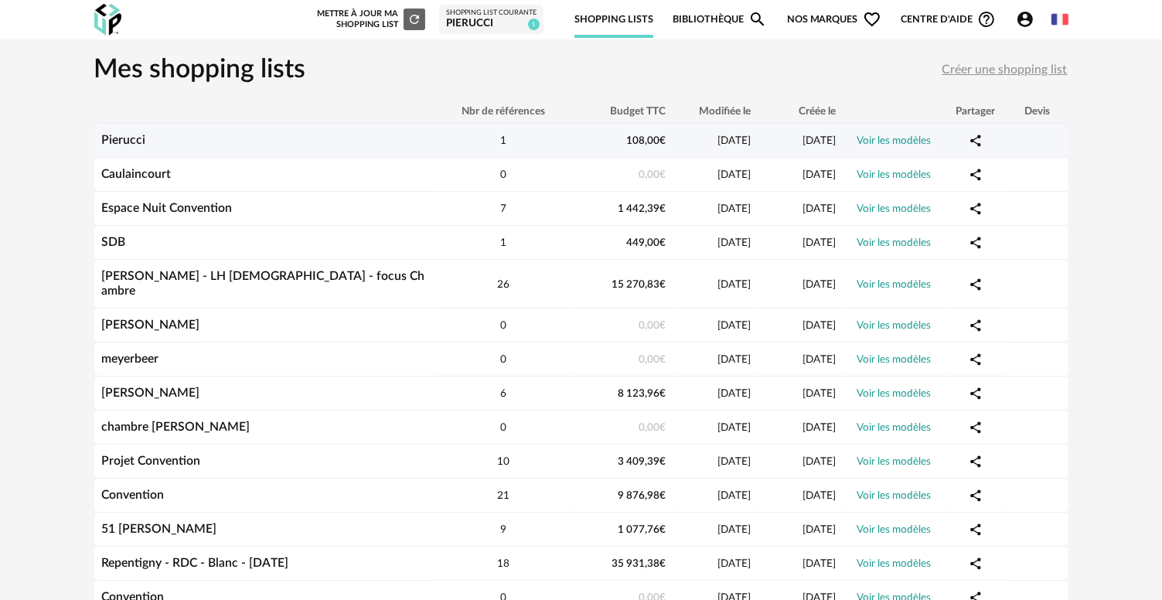
click at [159, 138] on div "Pierucci" at bounding box center [264, 140] width 340 height 15
click at [912, 140] on link "Voir les modèles" at bounding box center [894, 140] width 74 height 11
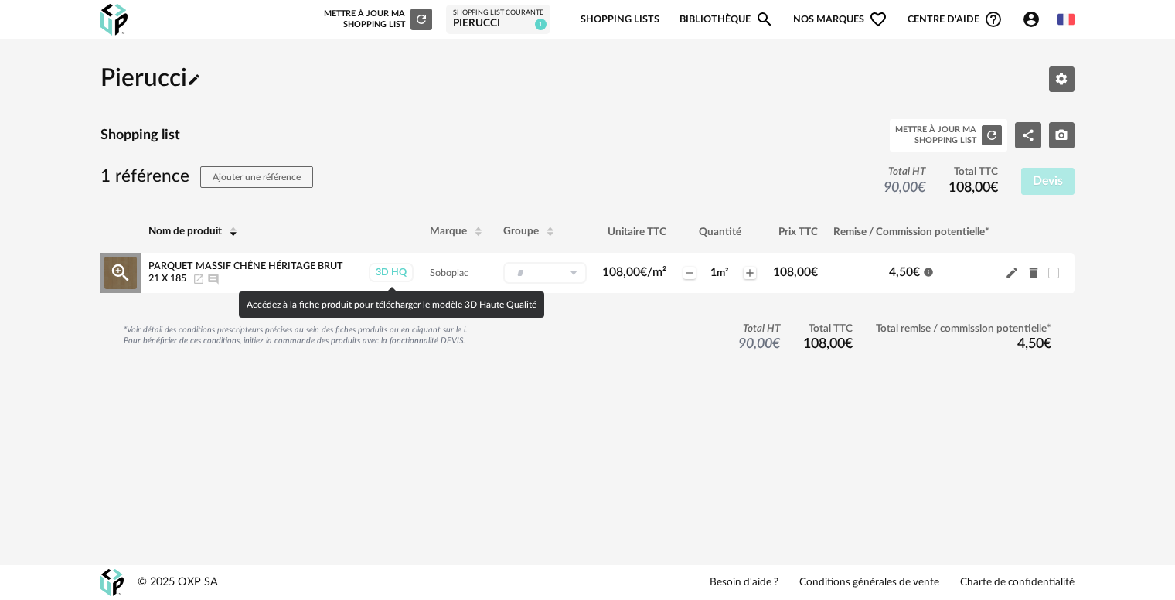
click at [391, 275] on div "3D HQ" at bounding box center [391, 272] width 45 height 19
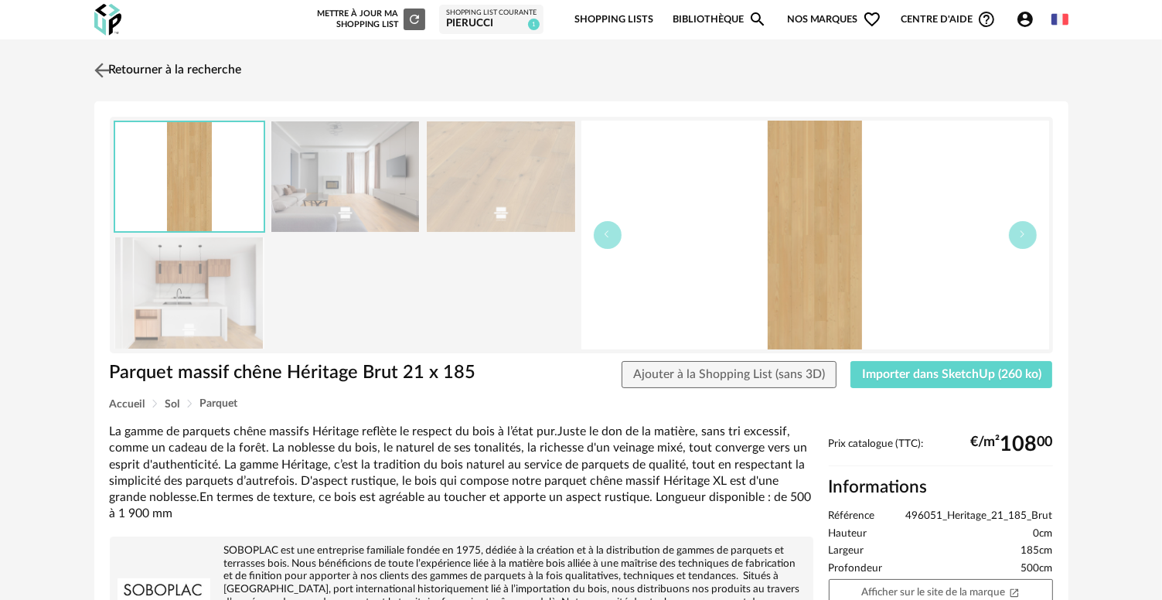
click at [117, 73] on link "Retourner à la recherche" at bounding box center [166, 70] width 152 height 34
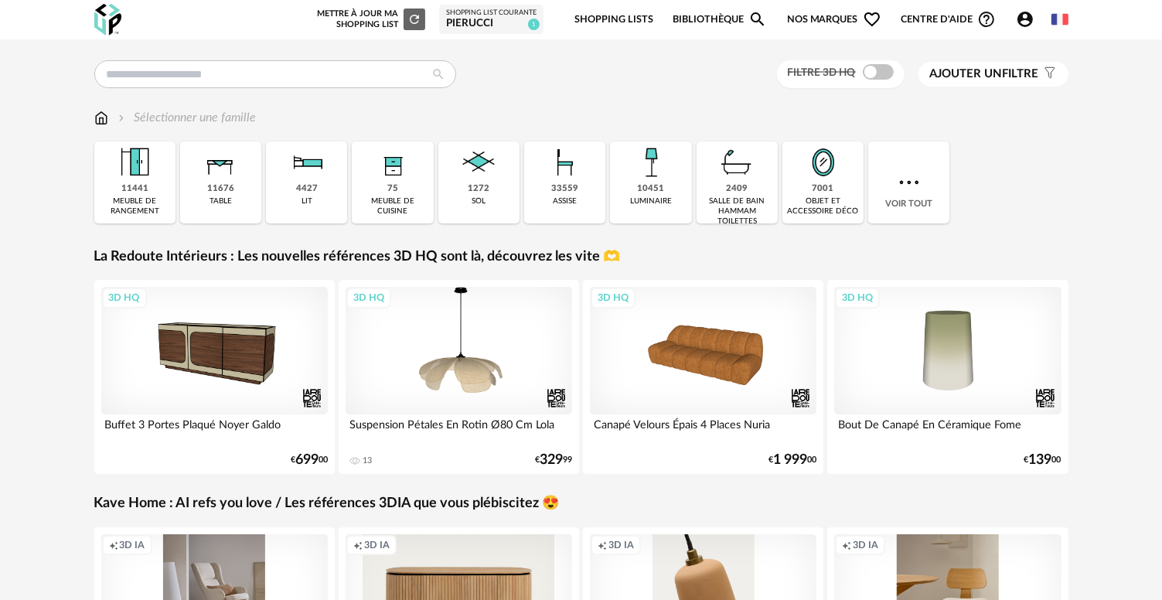
click at [620, 22] on link "Shopping Lists" at bounding box center [613, 20] width 79 height 36
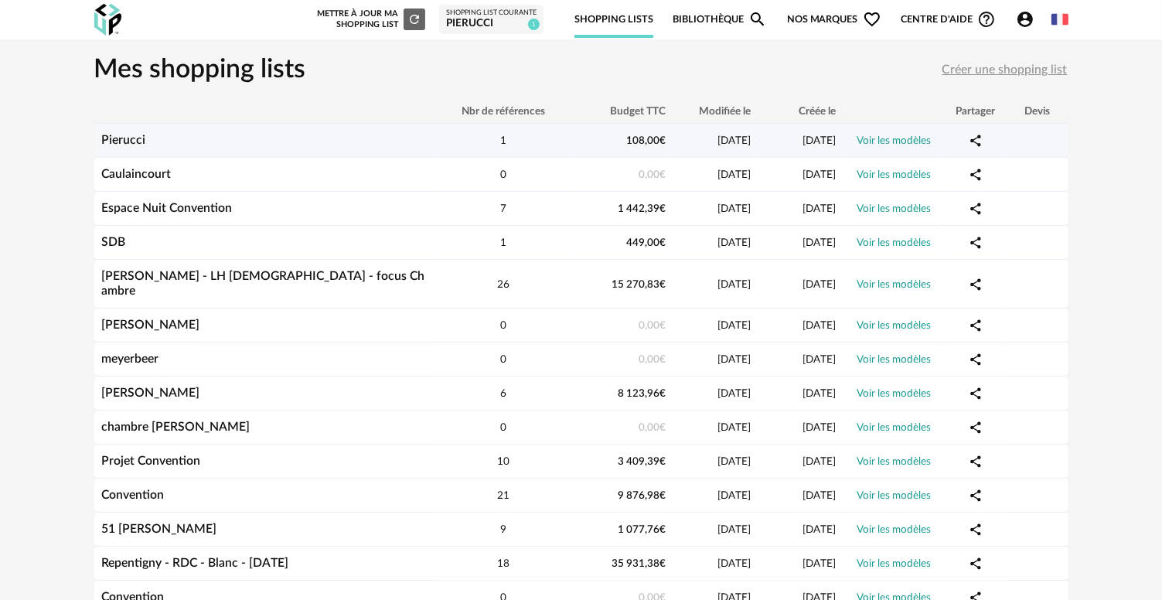
click at [133, 134] on link "Pierucci" at bounding box center [124, 140] width 44 height 12
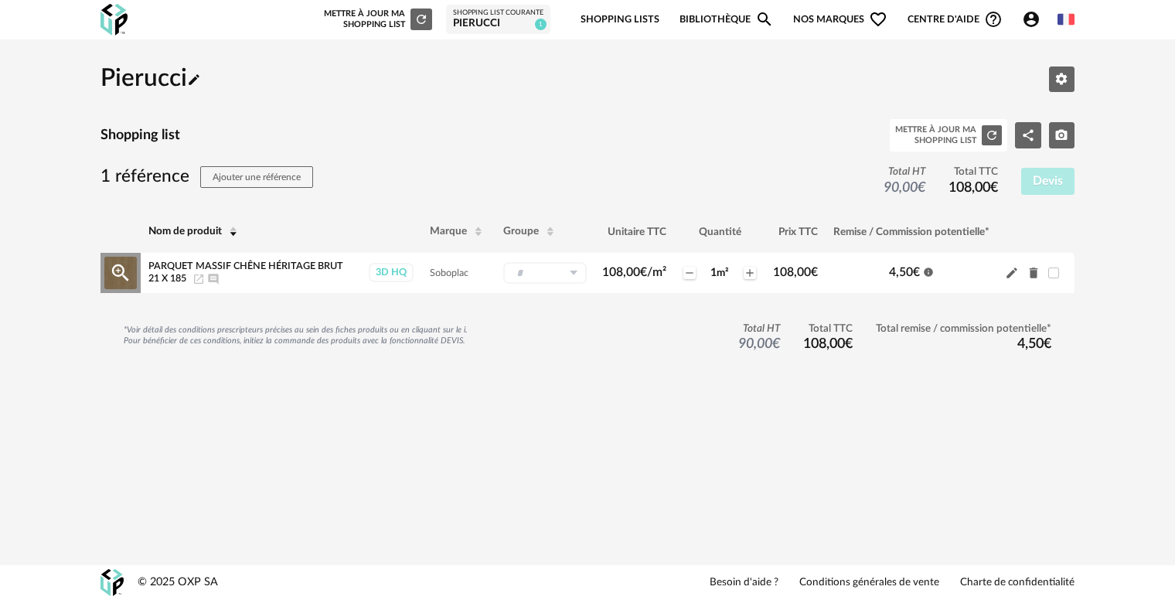
click at [564, 272] on icon at bounding box center [573, 273] width 19 height 22
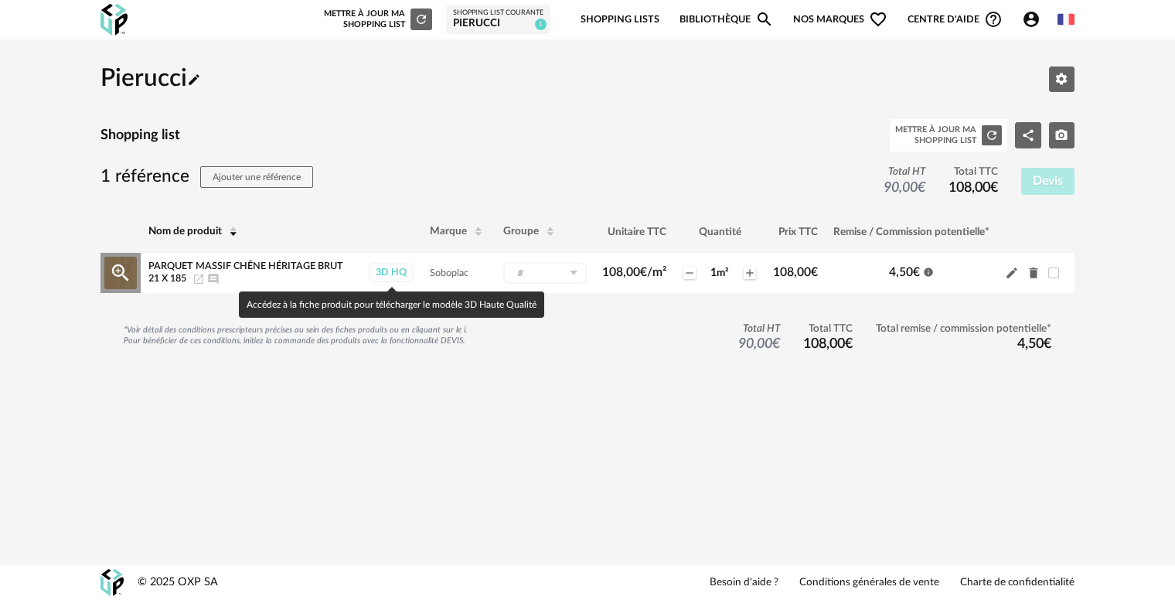
click at [399, 270] on div "3D HQ" at bounding box center [391, 272] width 45 height 19
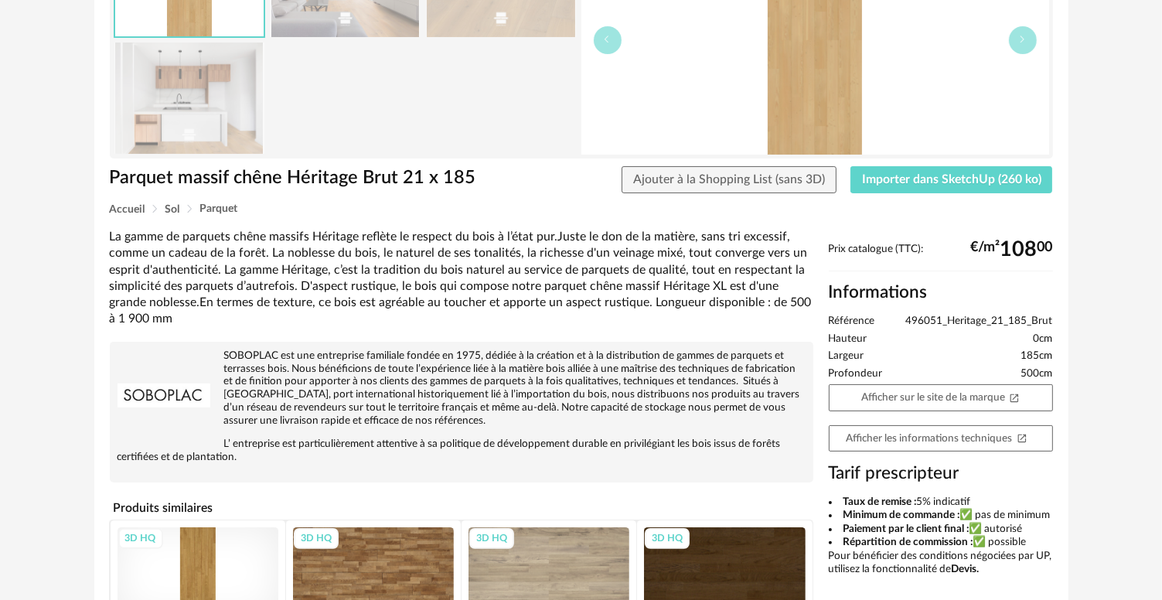
scroll to position [155, 0]
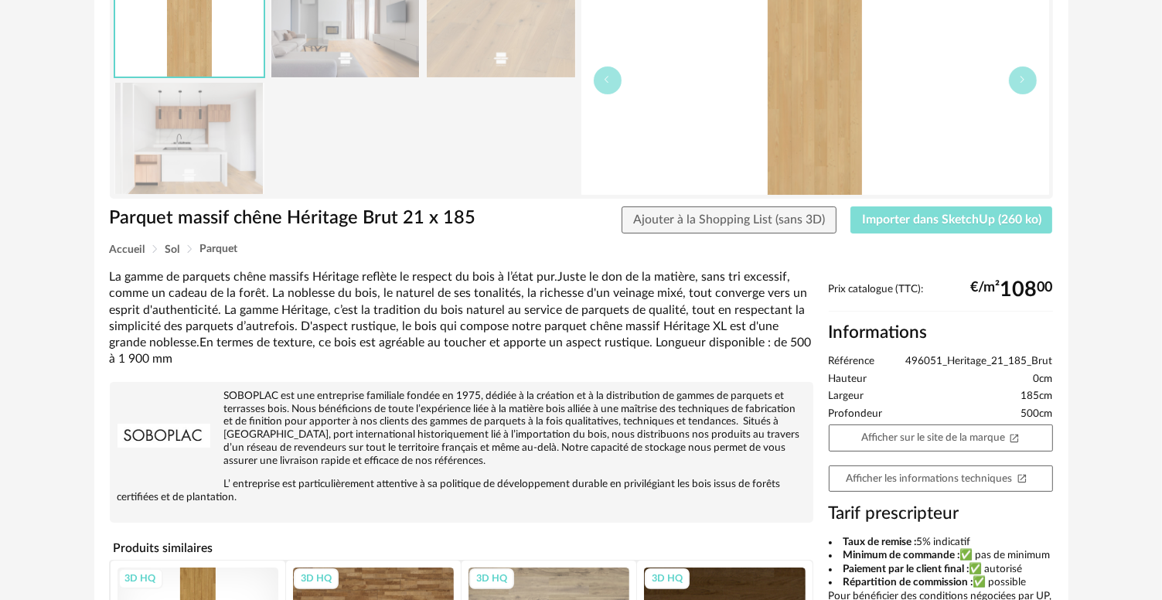
click at [954, 216] on span "Importer dans SketchUp (260 ko)" at bounding box center [951, 219] width 179 height 12
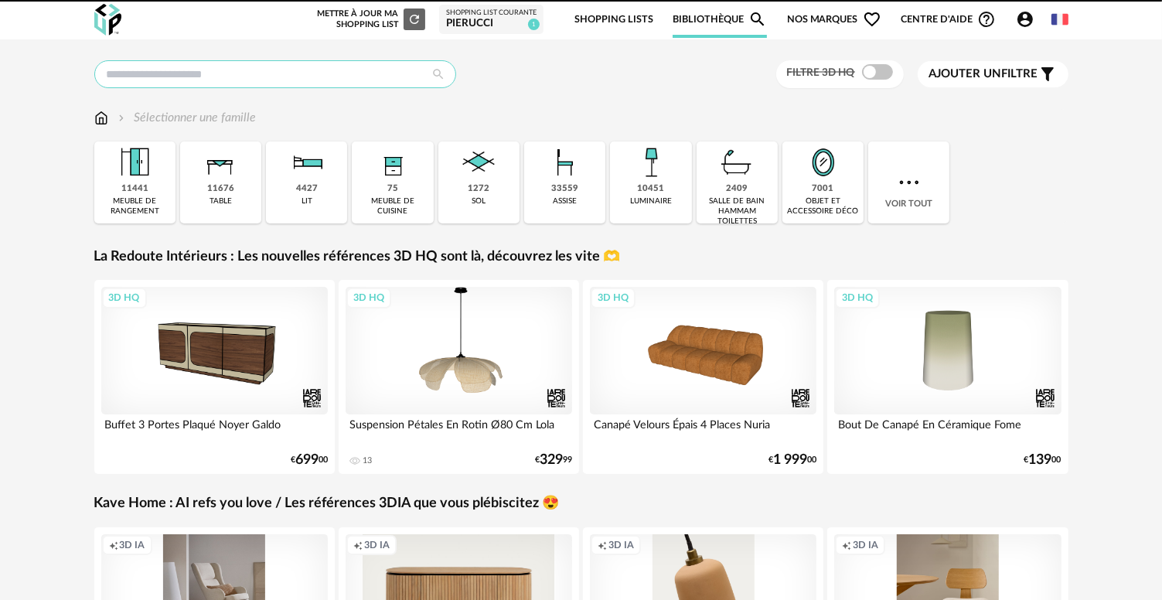
click at [285, 82] on input "text" at bounding box center [275, 74] width 362 height 28
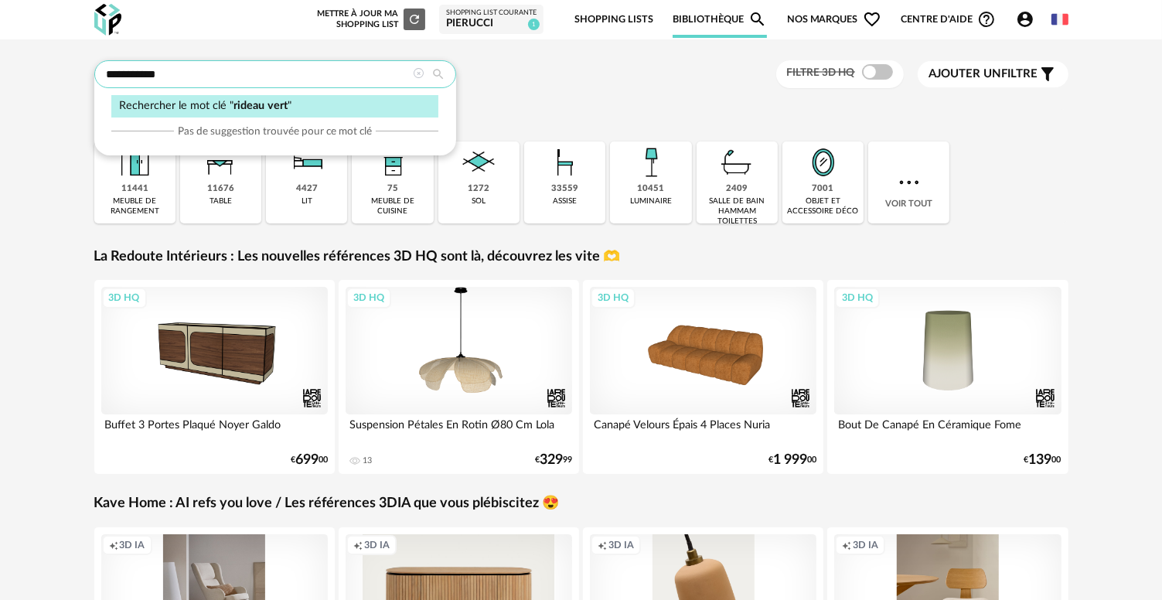
type input "**********"
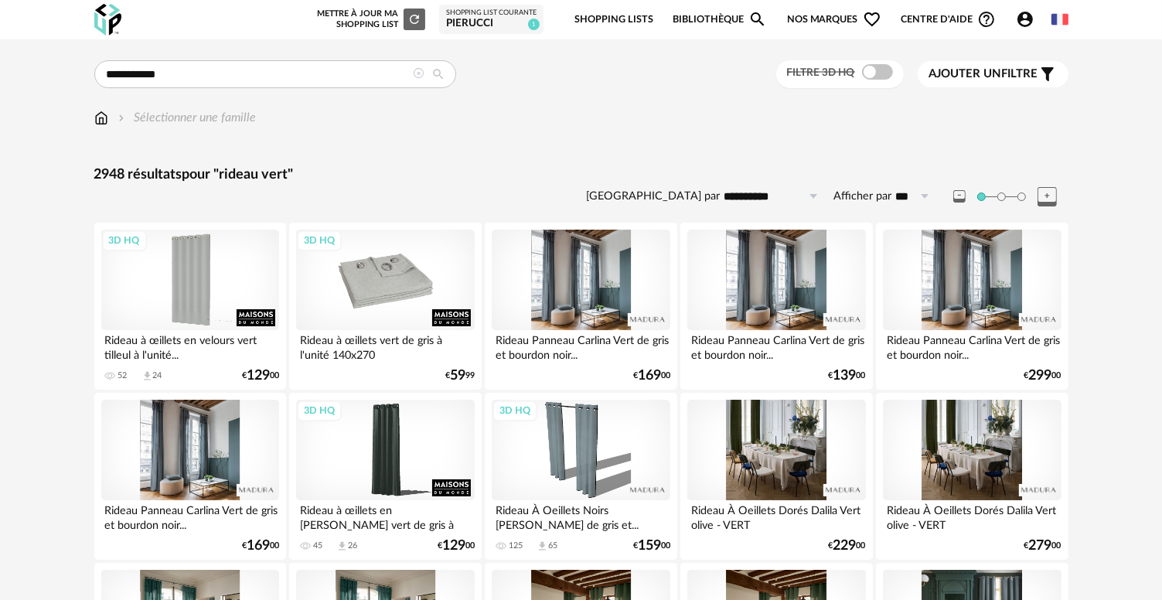
click at [389, 281] on div "3D HQ" at bounding box center [385, 280] width 178 height 100
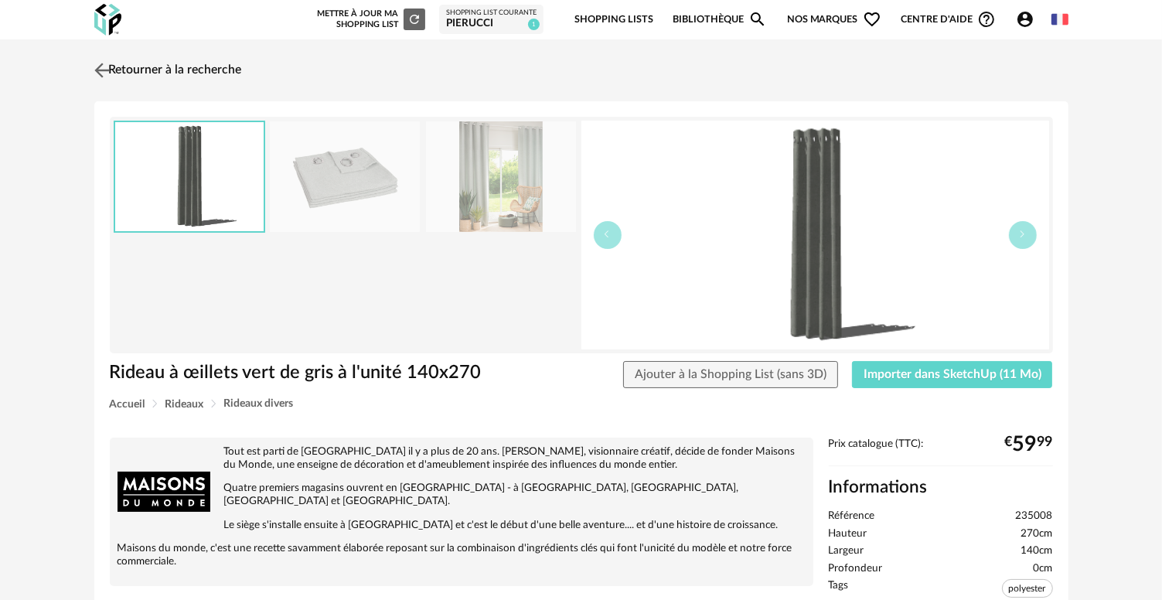
click at [143, 72] on link "Retourner à la recherche" at bounding box center [166, 70] width 152 height 34
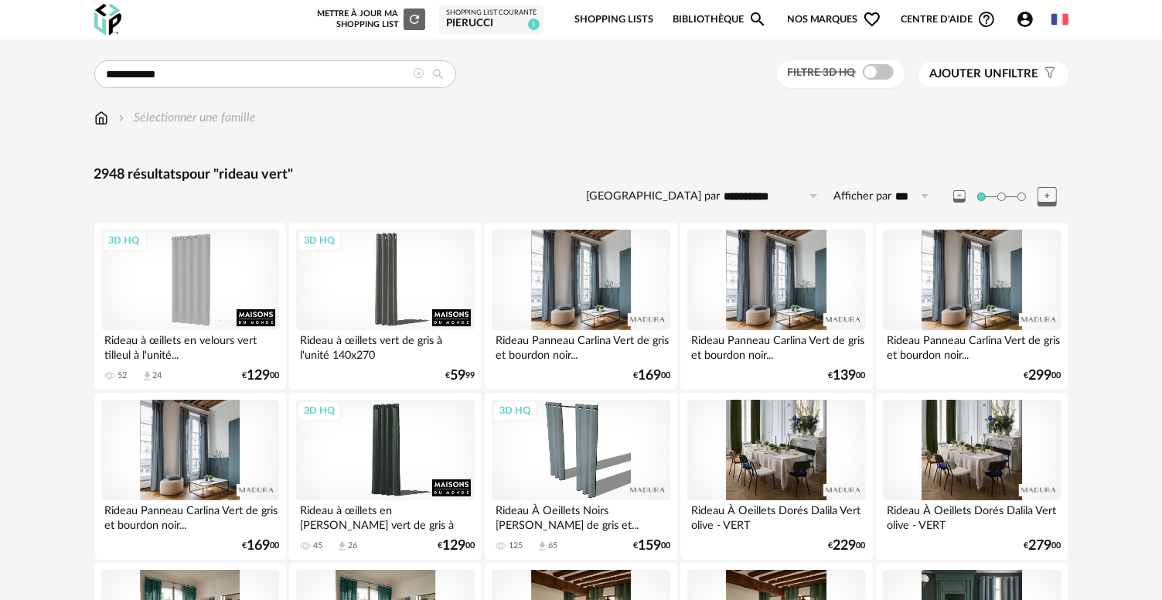
click at [857, 80] on div "Filtre 3D HQ" at bounding box center [841, 74] width 128 height 29
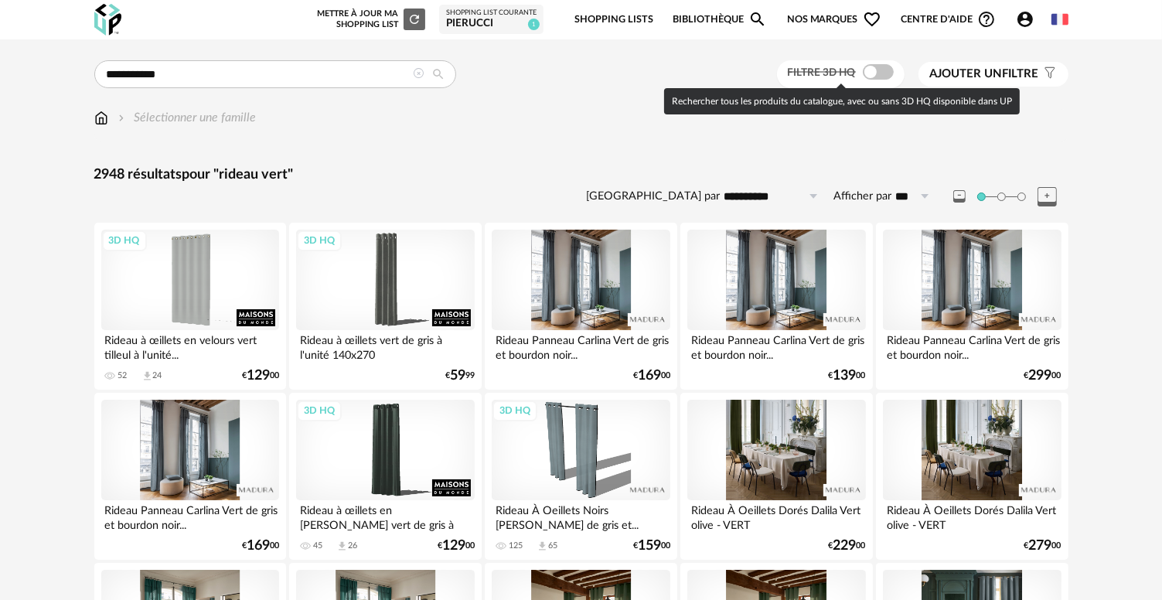
click at [869, 71] on span at bounding box center [878, 71] width 31 height 15
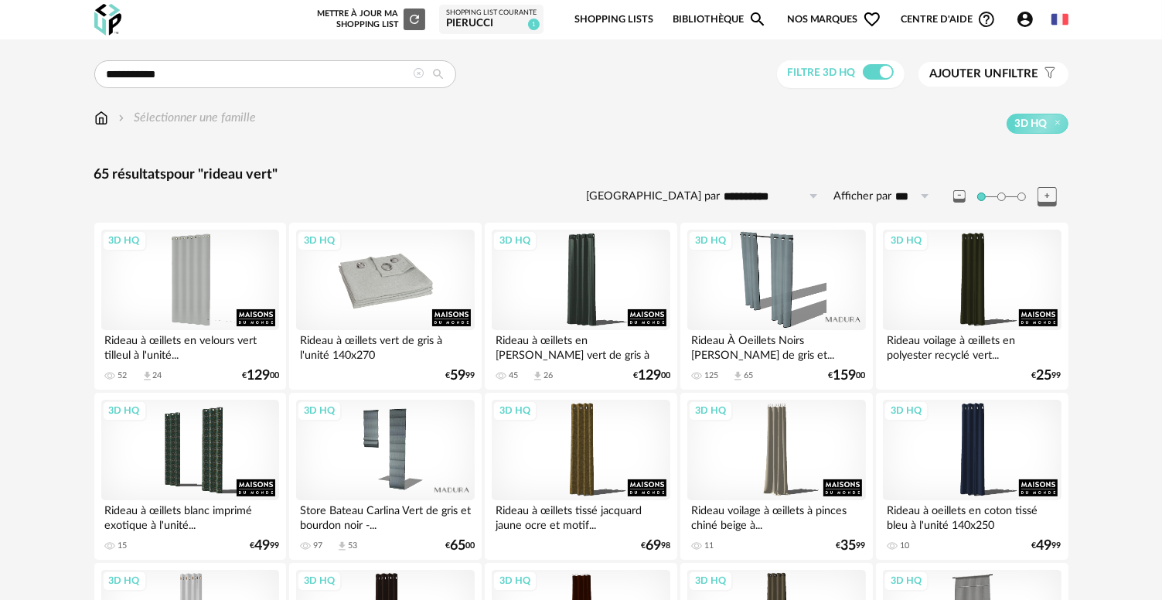
click at [381, 321] on div "3D HQ" at bounding box center [385, 280] width 178 height 100
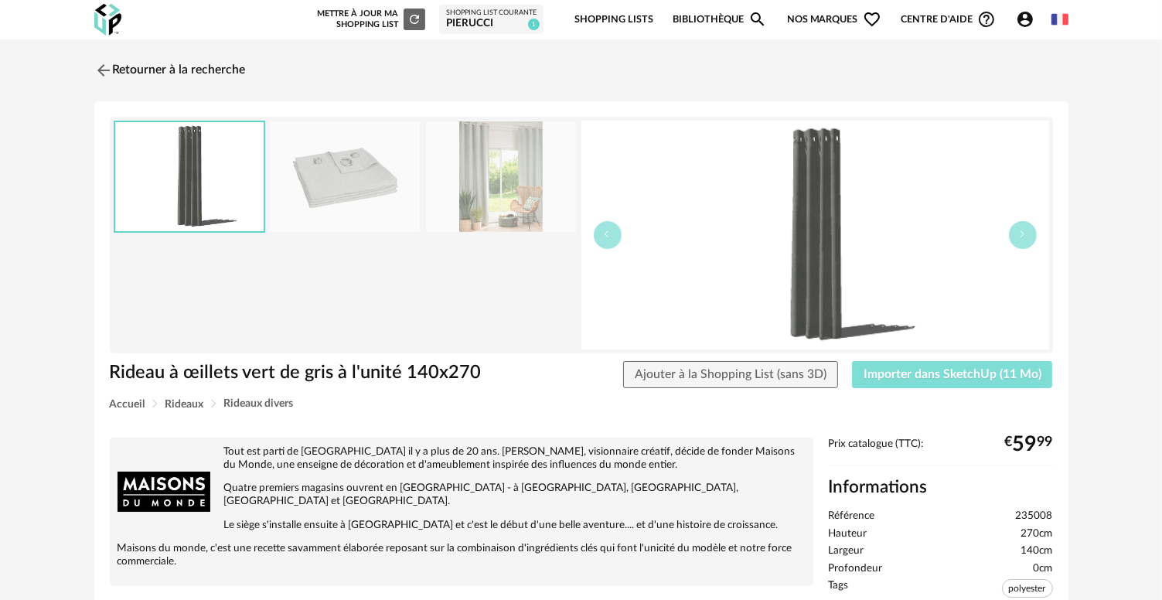
click at [959, 376] on span "Importer dans SketchUp (11 Mo)" at bounding box center [952, 374] width 178 height 12
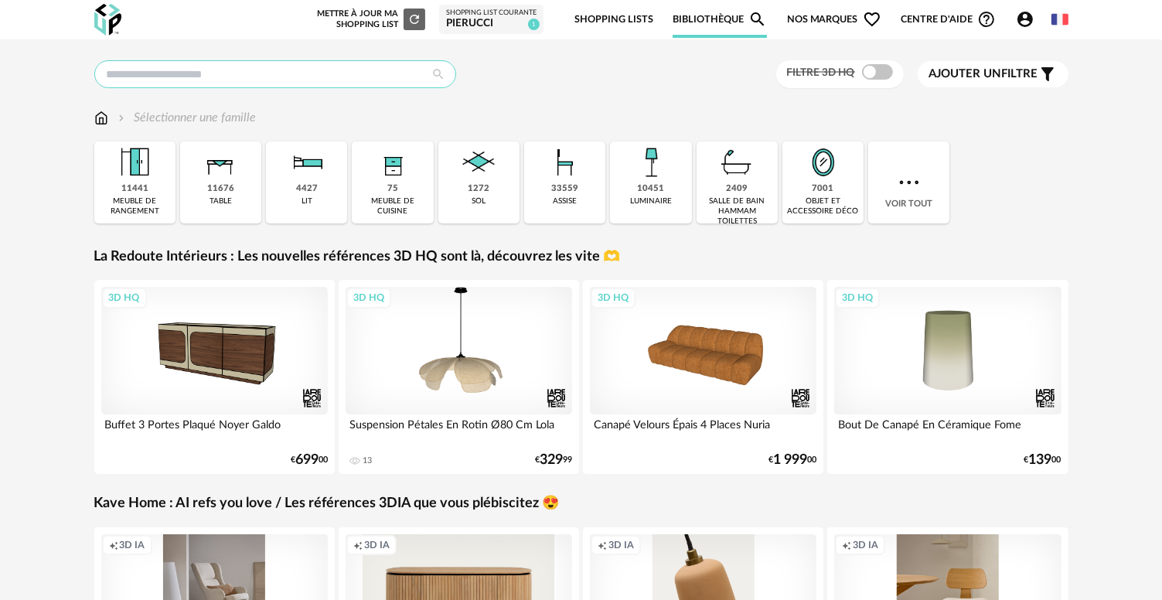
click at [303, 77] on input "text" at bounding box center [275, 74] width 362 height 28
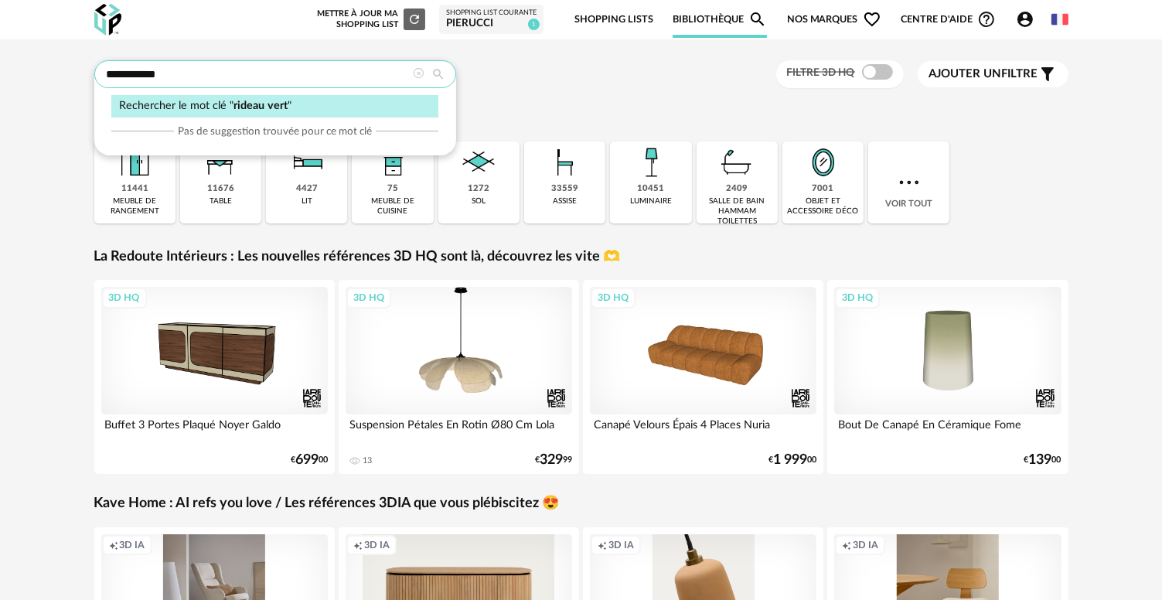
type input "**********"
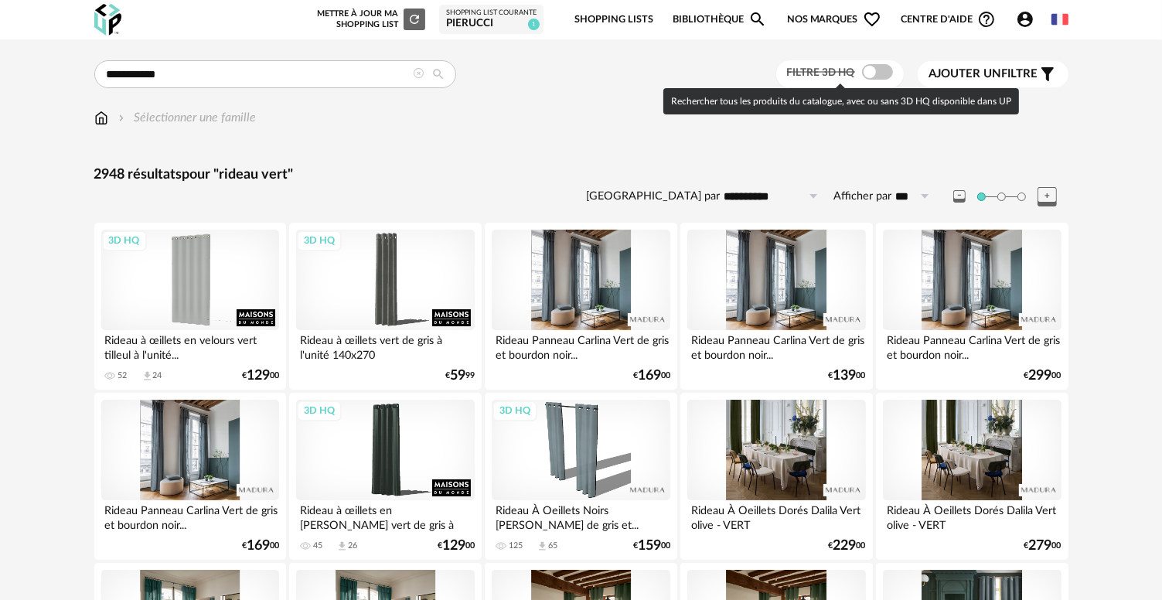
click at [881, 74] on span at bounding box center [877, 71] width 31 height 15
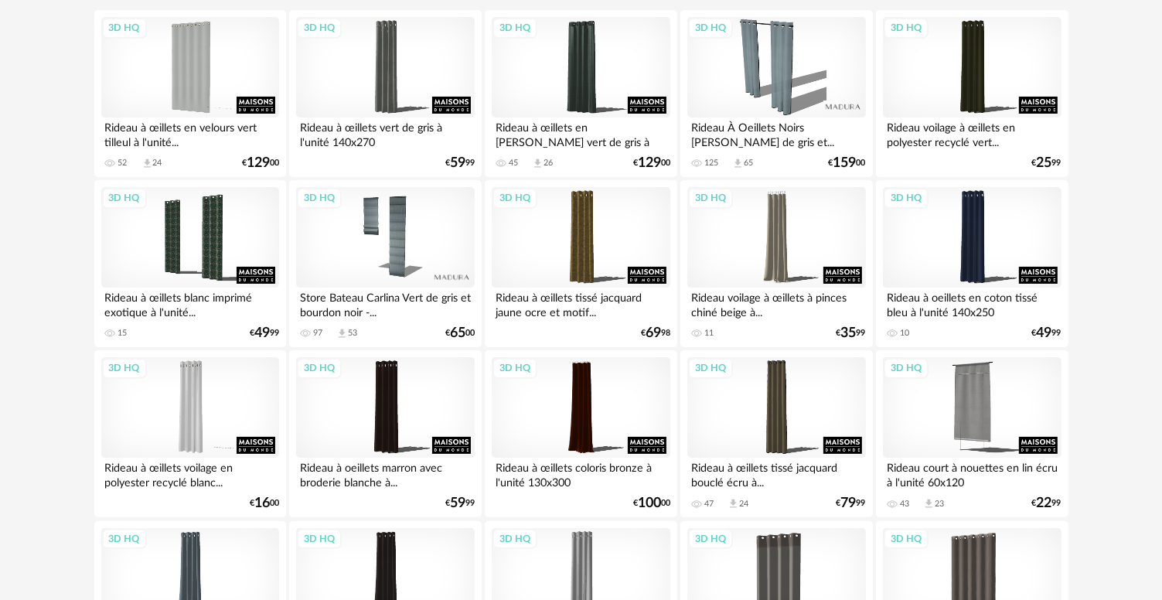
scroll to position [119, 0]
